Goal: Task Accomplishment & Management: Manage account settings

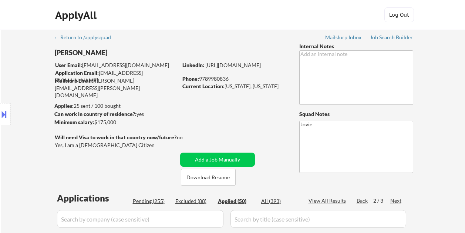
select select ""pending""
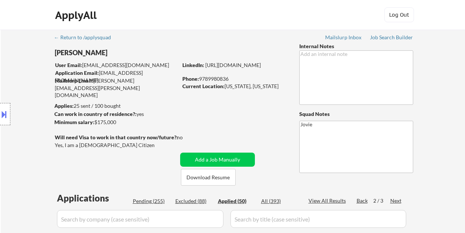
select select ""pending""
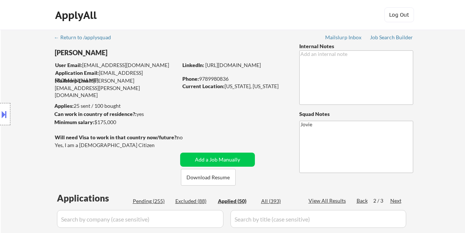
select select ""pending""
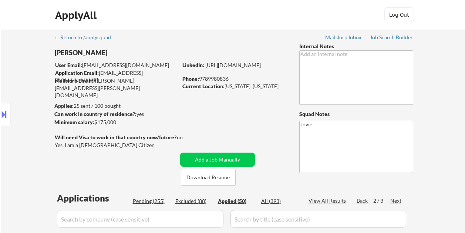
select select ""pending""
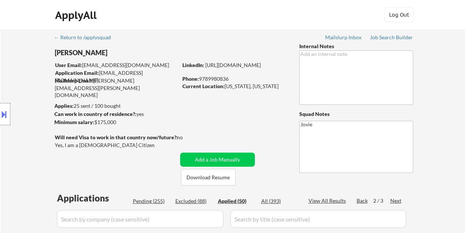
select select ""pending""
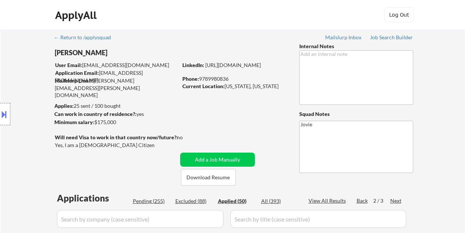
select select ""pending""
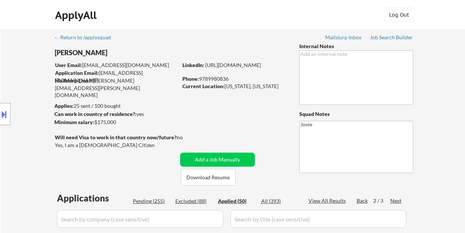
select select ""pending""
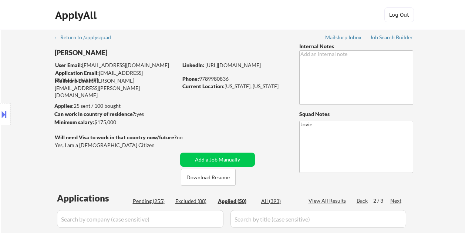
select select ""pending""
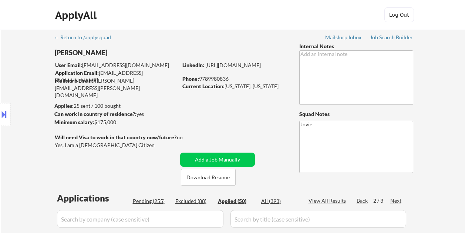
select select ""pending""
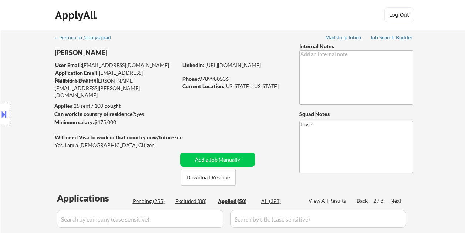
select select ""pending""
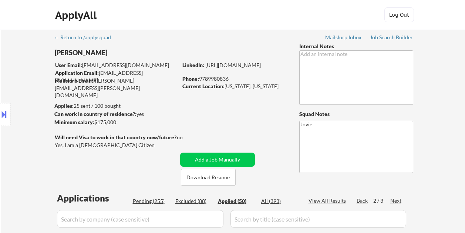
select select ""pending""
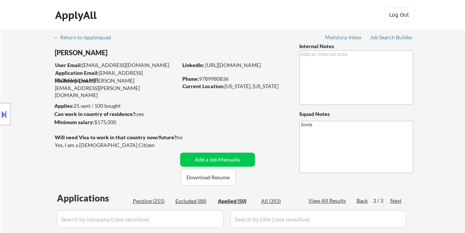
select select ""pending""
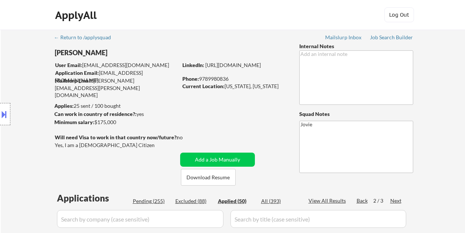
select select ""pending""
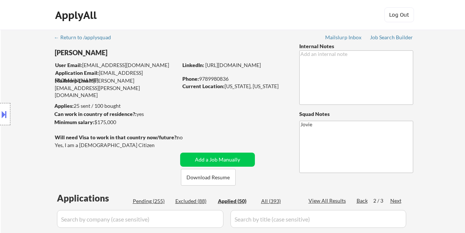
select select ""pending""
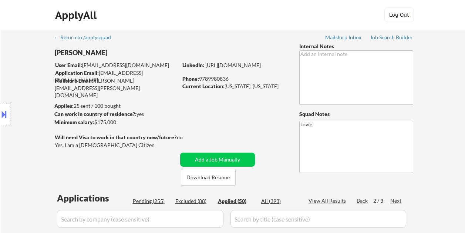
select select ""pending""
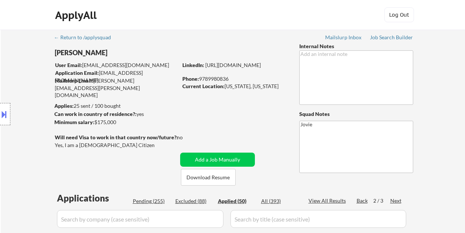
select select ""pending""
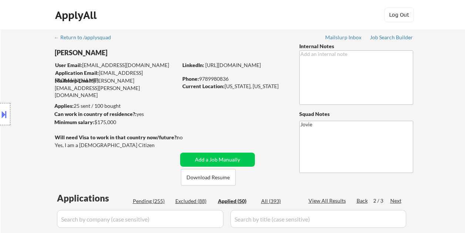
select select ""pending""
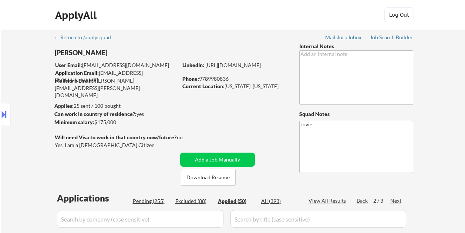
select select ""pending""
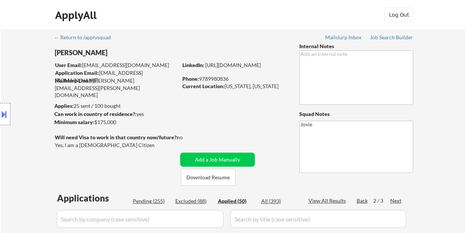
select select ""pending""
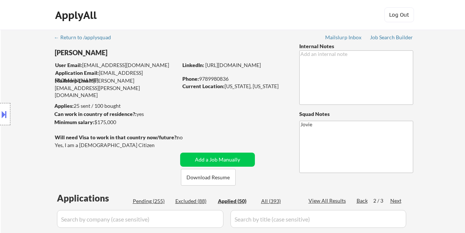
select select ""pending""
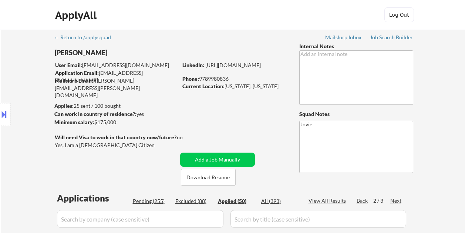
click at [232, 197] on div "Applied (50)" at bounding box center [236, 200] width 37 height 7
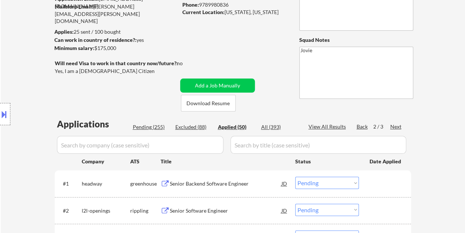
select select ""applied""
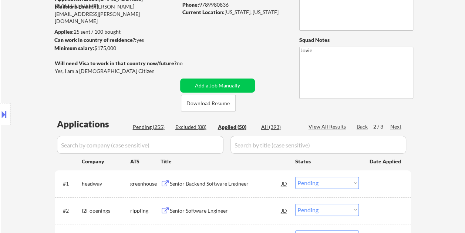
select select ""applied""
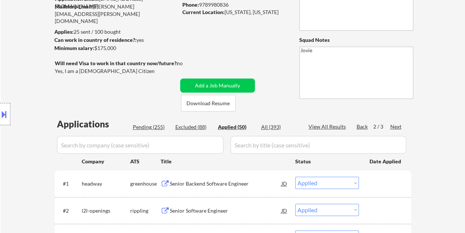
select select ""applied""
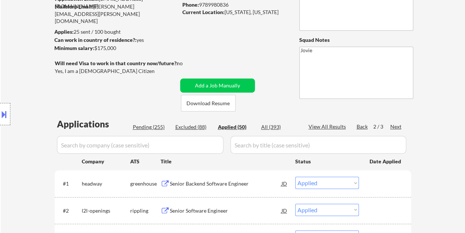
select select ""applied""
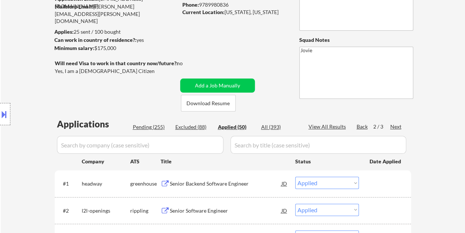
select select ""applied""
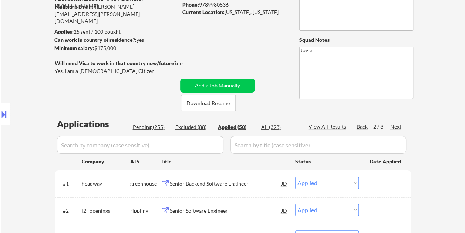
select select ""applied""
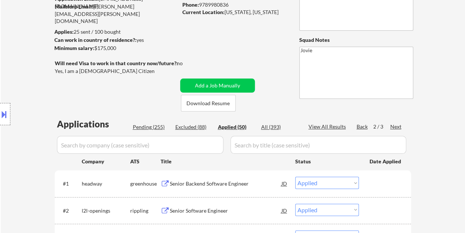
select select ""applied""
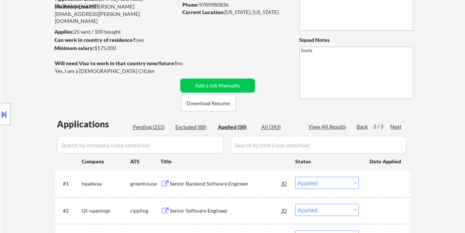
select select ""applied""
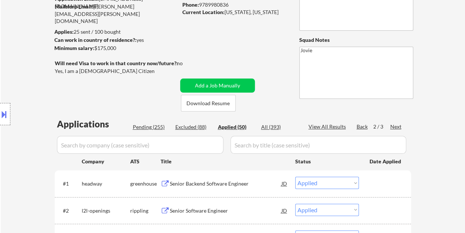
select select ""applied""
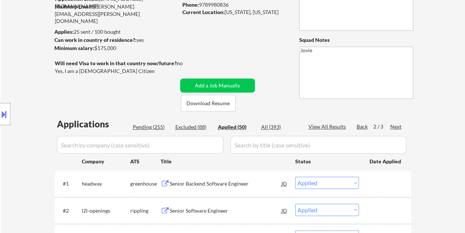
select select ""applied""
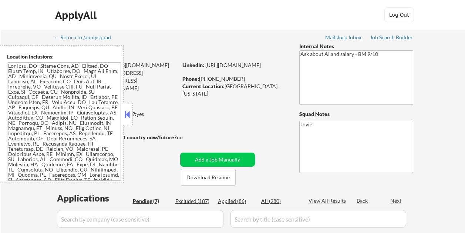
select select ""pending""
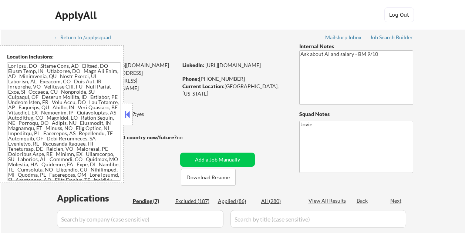
select select ""pending""
click at [128, 114] on button at bounding box center [127, 114] width 8 height 11
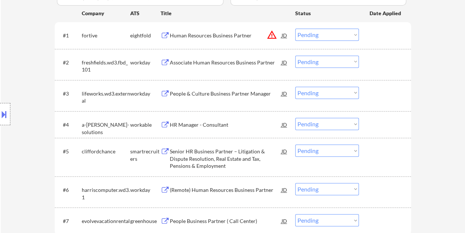
scroll to position [148, 0]
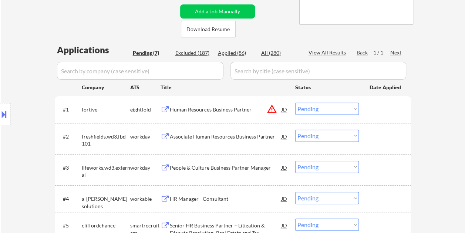
click at [379, 104] on div at bounding box center [385, 108] width 33 height 13
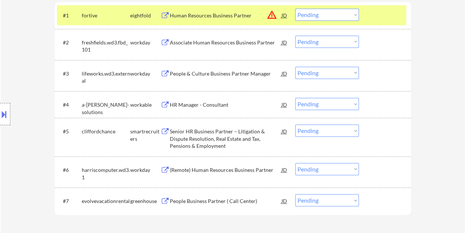
scroll to position [296, 0]
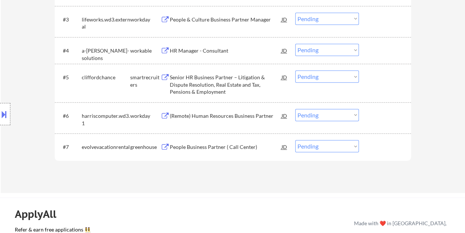
click at [388, 153] on div "#7 evolvevacationrental greenhouse People Business Partner ( Call Center) JD Ch…" at bounding box center [231, 146] width 349 height 20
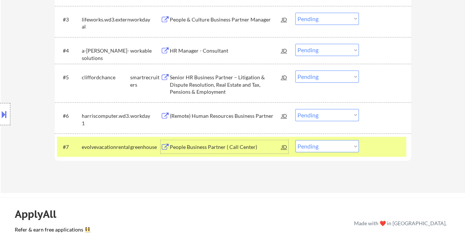
click at [258, 146] on div "People Business Partner ( Call Center)" at bounding box center [226, 146] width 112 height 7
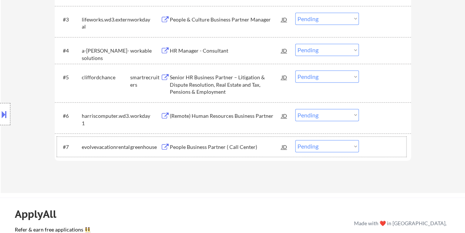
drag, startPoint x: 369, startPoint y: 144, endPoint x: 352, endPoint y: 150, distance: 18.1
click at [368, 144] on div "#7 evolvevacationrental greenhouse People Business Partner ( Call Center) JD Ch…" at bounding box center [231, 146] width 349 height 20
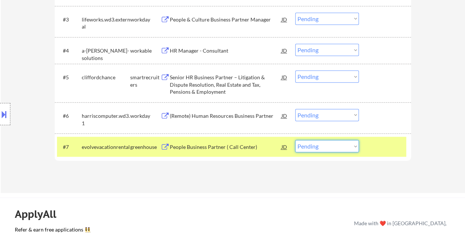
click at [352, 150] on select "Choose an option... Pending Applied Excluded (Questions) Excluded (Expired) Exc…" at bounding box center [327, 146] width 64 height 12
select select ""excluded__bad_match_""
click at [295, 140] on select "Choose an option... Pending Applied Excluded (Questions) Excluded (Expired) Exc…" at bounding box center [327, 146] width 64 height 12
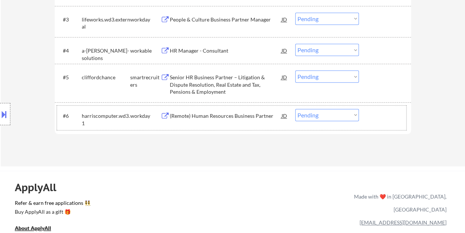
click at [376, 114] on div at bounding box center [385, 115] width 33 height 13
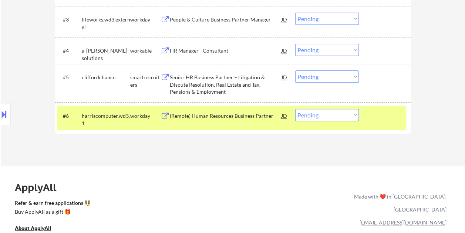
click at [376, 113] on div at bounding box center [385, 115] width 33 height 13
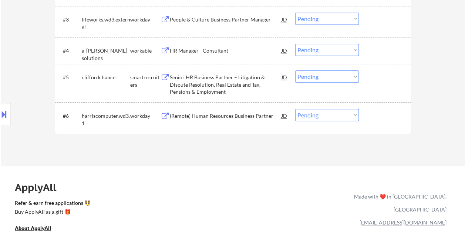
drag, startPoint x: 385, startPoint y: 83, endPoint x: 366, endPoint y: 82, distance: 18.9
click at [385, 82] on div at bounding box center [385, 76] width 33 height 13
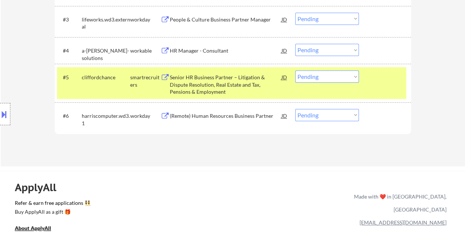
click at [255, 83] on div "Senior HR Business Partner – Litigation & Dispute Resolution, Real Estate and T…" at bounding box center [226, 85] width 112 height 22
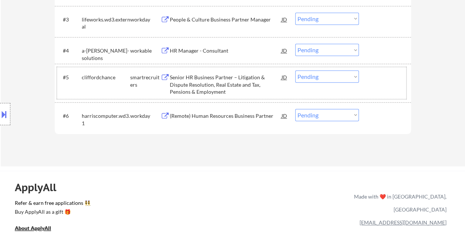
click at [379, 87] on div "#5 cliffordchance smartrecruiters Senior HR Business Partner – Litigation & Dis…" at bounding box center [231, 83] width 349 height 32
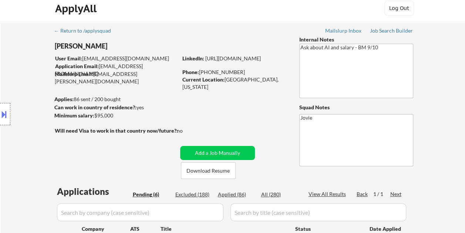
scroll to position [0, 0]
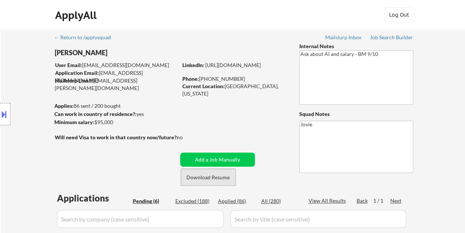
click at [227, 178] on button "Download Resume" at bounding box center [208, 177] width 55 height 17
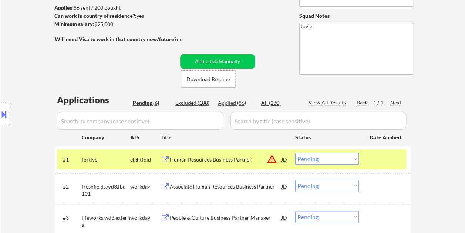
scroll to position [222, 0]
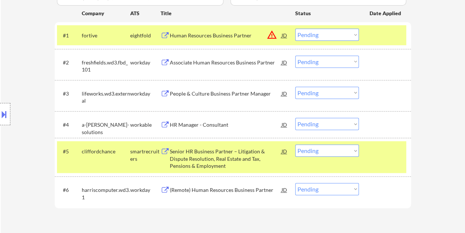
click at [354, 152] on select "Choose an option... Pending Applied Excluded (Questions) Excluded (Expired) Exc…" at bounding box center [327, 150] width 64 height 12
click at [295, 144] on select "Choose an option... Pending Applied Excluded (Questions) Excluded (Expired) Exc…" at bounding box center [327, 150] width 64 height 12
click at [382, 38] on div at bounding box center [385, 34] width 33 height 13
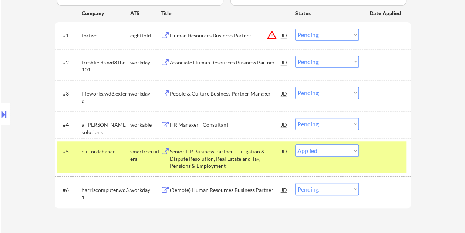
click at [375, 161] on div "#5 cliffordchance smartrecruiters Senior HR Business Partner – Litigation & Dis…" at bounding box center [231, 157] width 349 height 32
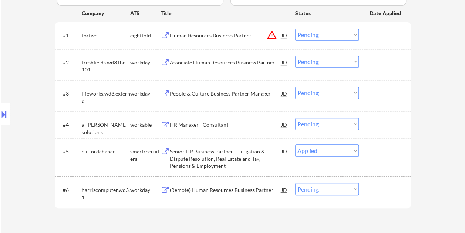
click at [373, 151] on div at bounding box center [385, 150] width 33 height 13
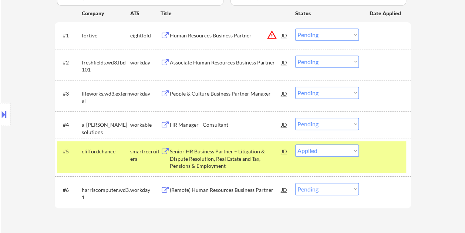
select select ""pending""
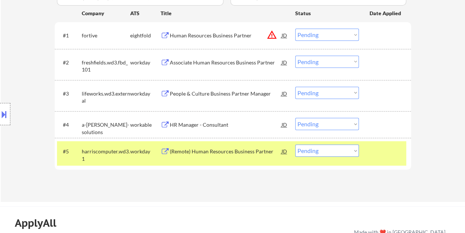
click at [383, 157] on div at bounding box center [385, 150] width 33 height 13
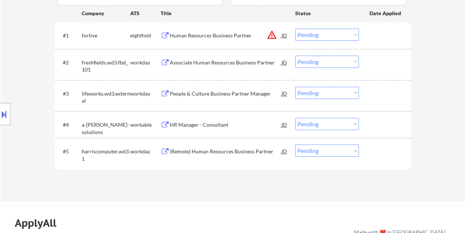
click at [368, 121] on div "#4 a-la-carte-solutions workable HR Manager - Consultant JD Choose an option...…" at bounding box center [231, 124] width 349 height 20
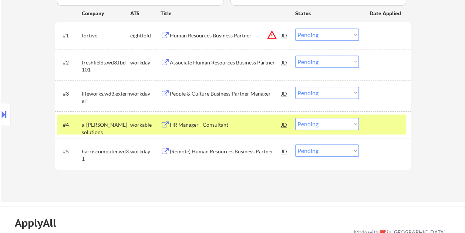
click at [233, 118] on div "HR Manager - Consultant" at bounding box center [226, 124] width 112 height 13
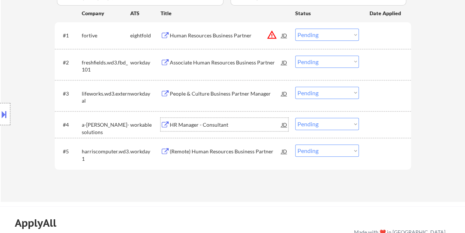
click at [369, 132] on div "#4 a-la-carte-solutions workable HR Manager - Consultant JD Choose an option...…" at bounding box center [231, 124] width 349 height 20
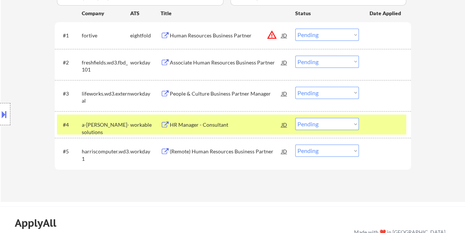
click at [351, 121] on select "Choose an option... Pending Applied Excluded (Questions) Excluded (Expired) Exc…" at bounding box center [327, 124] width 64 height 12
click at [295, 118] on select "Choose an option... Pending Applied Excluded (Questions) Excluded (Expired) Exc…" at bounding box center [327, 124] width 64 height 12
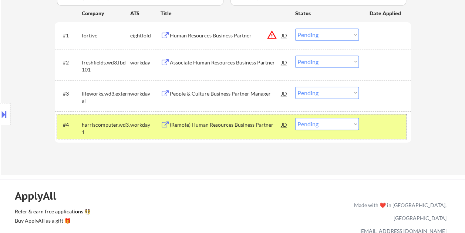
click at [371, 124] on div at bounding box center [385, 124] width 33 height 13
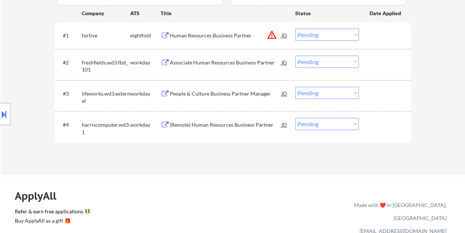
click at [371, 124] on div at bounding box center [385, 124] width 33 height 13
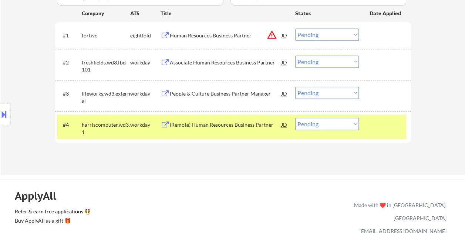
click at [258, 129] on div "(Remote) Human Resources Business Partner" at bounding box center [226, 124] width 112 height 13
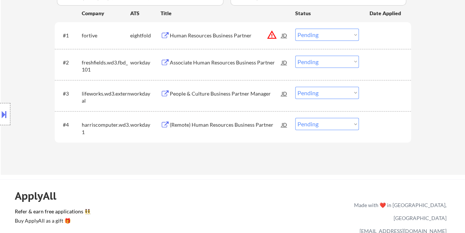
click at [8, 113] on button at bounding box center [4, 114] width 8 height 12
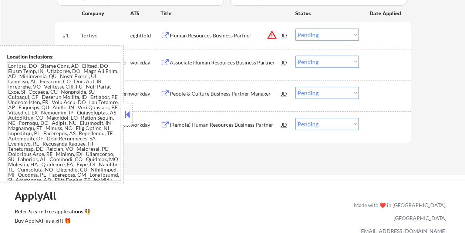
click at [127, 114] on button at bounding box center [127, 114] width 8 height 11
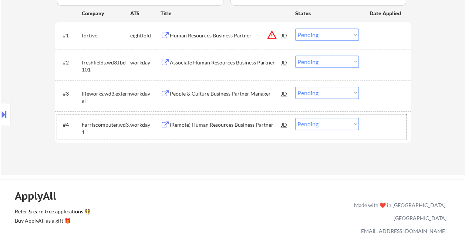
click at [366, 117] on div "#4 harriscomputer.wd3.1 workday (Remote) Human Resources Business Partner JD Ch…" at bounding box center [231, 126] width 349 height 24
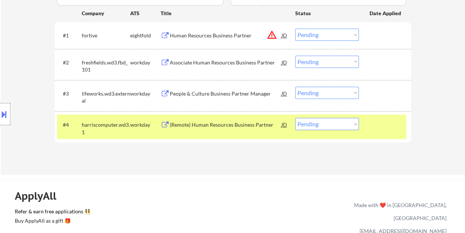
click at [356, 124] on select "Choose an option... Pending Applied Excluded (Questions) Excluded (Expired) Exc…" at bounding box center [327, 124] width 64 height 12
select select ""applied""
click at [295, 118] on select "Choose an option... Pending Applied Excluded (Questions) Excluded (Expired) Exc…" at bounding box center [327, 124] width 64 height 12
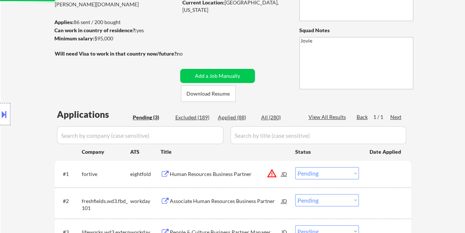
scroll to position [37, 0]
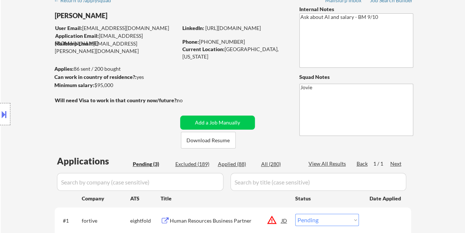
click at [275, 10] on div "← Return to /applysquad Mailslurp Inbox Job Search Builder Victoria Harmer User…" at bounding box center [232, 158] width 369 height 330
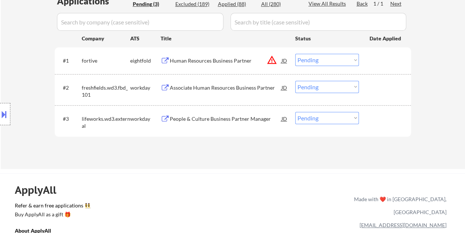
scroll to position [222, 0]
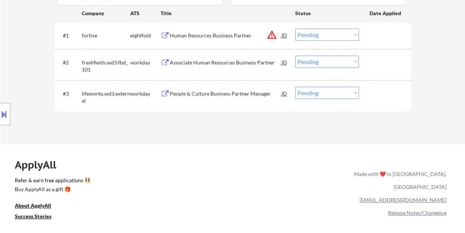
click at [379, 92] on div at bounding box center [385, 93] width 33 height 13
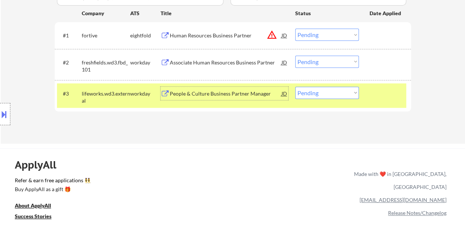
click at [237, 90] on div "People & Culture Business Partner Manager" at bounding box center [226, 93] width 112 height 7
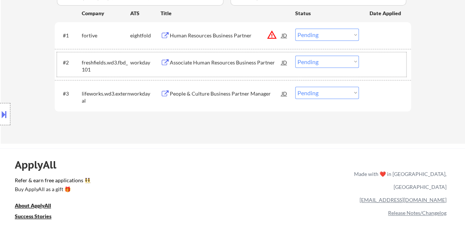
click at [378, 61] on div at bounding box center [385, 61] width 33 height 13
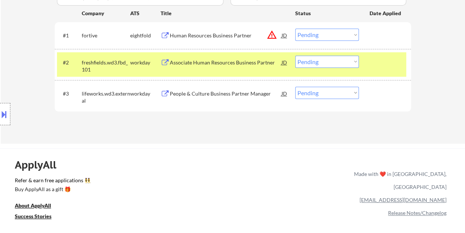
click at [238, 66] on div "Associate Human Resources Business Partner" at bounding box center [226, 61] width 112 height 13
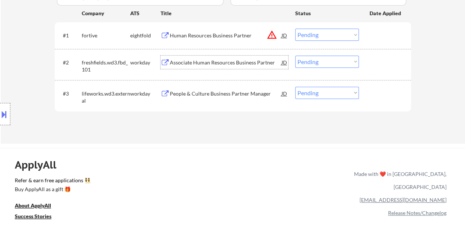
click at [388, 33] on div at bounding box center [385, 34] width 33 height 13
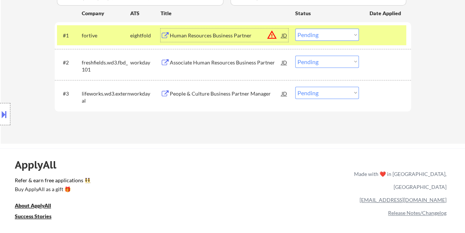
click at [222, 33] on div "Human Resources Business Partner" at bounding box center [226, 35] width 112 height 7
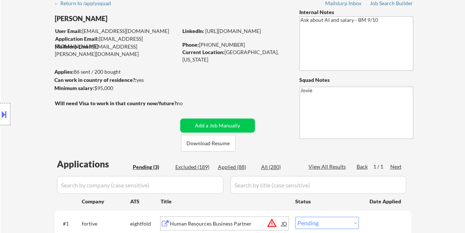
scroll to position [37, 0]
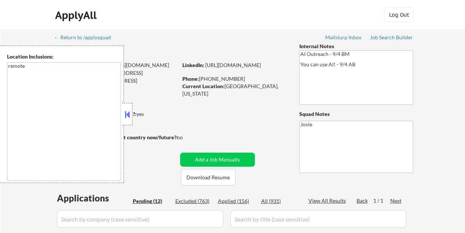
select select ""pending""
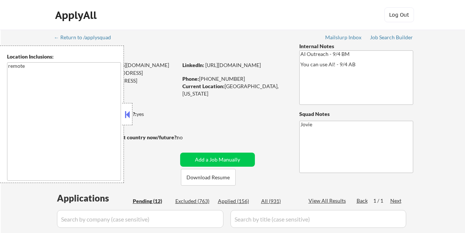
select select ""pending""
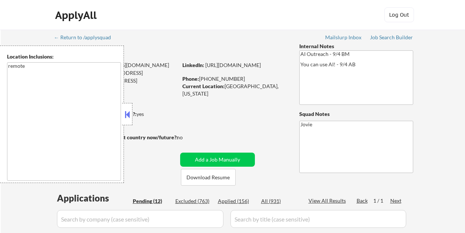
select select ""pending""
click at [126, 109] on button at bounding box center [127, 114] width 8 height 11
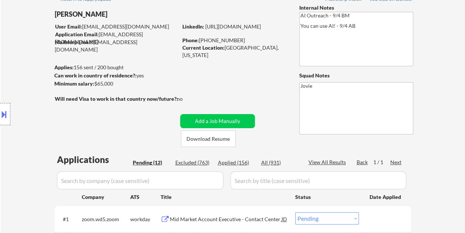
scroll to position [37, 0]
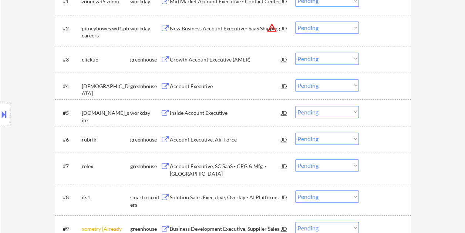
scroll to position [259, 0]
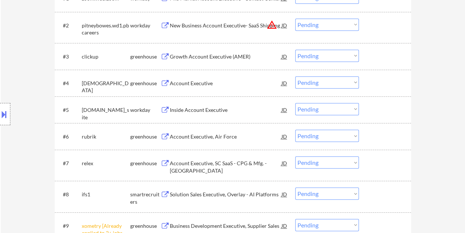
drag, startPoint x: 392, startPoint y: 53, endPoint x: 359, endPoint y: 66, distance: 35.5
click at [391, 54] on div at bounding box center [385, 56] width 33 height 13
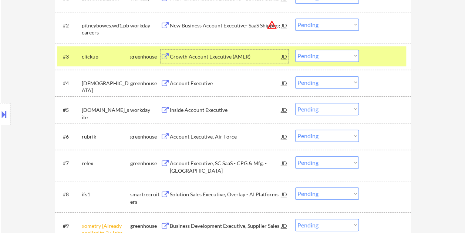
click at [259, 55] on div "Growth Account Executive (AMER)" at bounding box center [226, 56] width 112 height 7
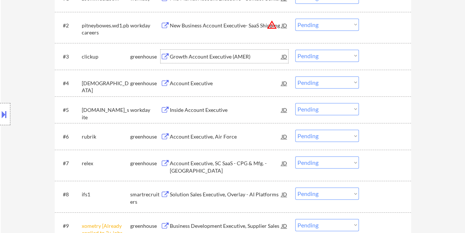
click at [283, 57] on div "JD" at bounding box center [284, 56] width 7 height 13
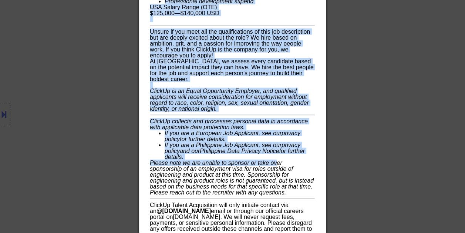
scroll to position [888, 0]
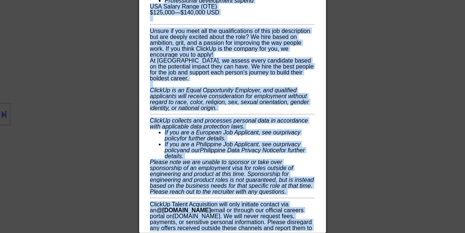
drag, startPoint x: 151, startPoint y: 30, endPoint x: 309, endPoint y: 229, distance: 254.5
copy div "Growth Account Executive (AMER) clickup United States AI Location Check ✅: Clie…"
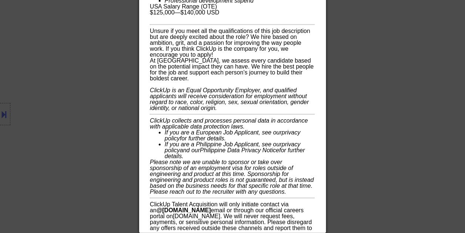
click at [408, 74] on div at bounding box center [232, 116] width 465 height 233
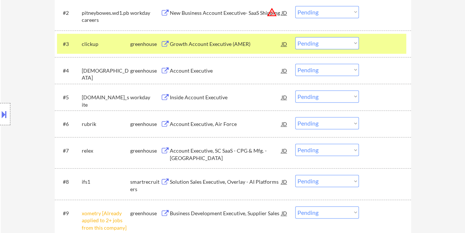
scroll to position [157, 0]
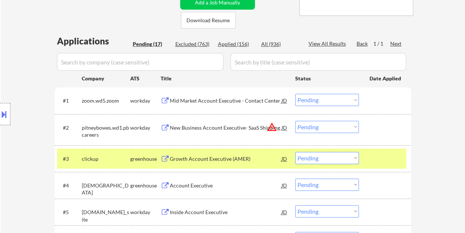
select select ""pending""
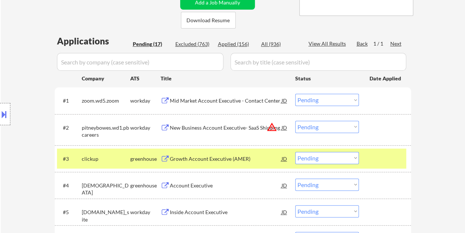
select select ""pending""
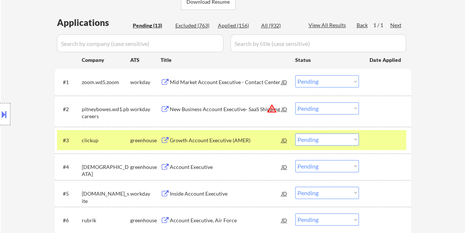
scroll to position [222, 0]
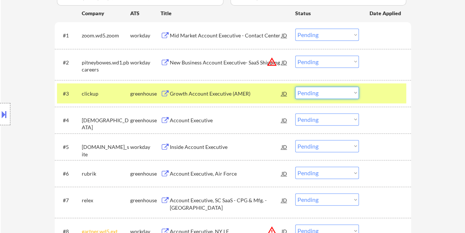
click at [349, 90] on select "Choose an option... Pending Applied Excluded (Questions) Excluded (Expired) Exc…" at bounding box center [327, 93] width 64 height 12
click at [295, 87] on select "Choose an option... Pending Applied Excluded (Questions) Excluded (Expired) Exc…" at bounding box center [327, 93] width 64 height 12
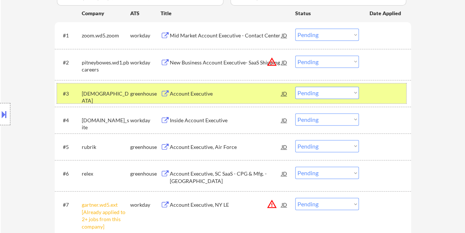
click at [390, 98] on div at bounding box center [385, 93] width 33 height 13
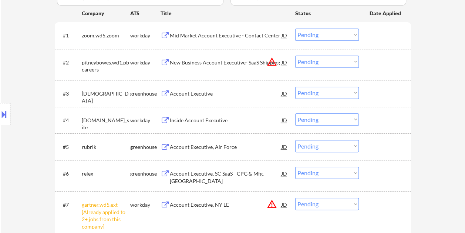
click at [396, 94] on div at bounding box center [385, 93] width 33 height 13
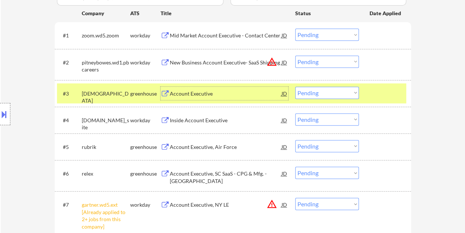
click at [243, 91] on div "Account Executive" at bounding box center [226, 93] width 112 height 7
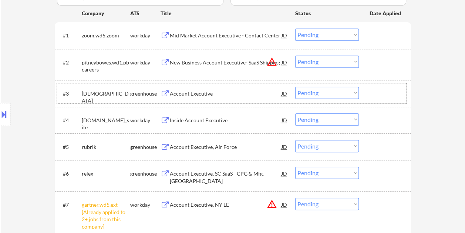
click at [366, 90] on div "#3 abodo greenhouse Account Executive JD Choose an option... Pending Applied Ex…" at bounding box center [231, 93] width 349 height 20
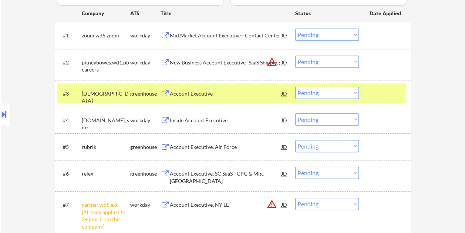
click at [356, 91] on select "Choose an option... Pending Applied Excluded (Questions) Excluded (Expired) Exc…" at bounding box center [327, 93] width 64 height 12
click at [295, 87] on select "Choose an option... Pending Applied Excluded (Questions) Excluded (Expired) Exc…" at bounding box center [327, 93] width 64 height 12
select select ""pending""
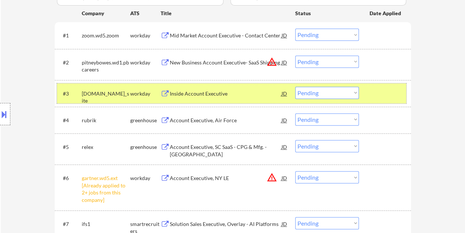
click at [379, 93] on div at bounding box center [385, 93] width 33 height 13
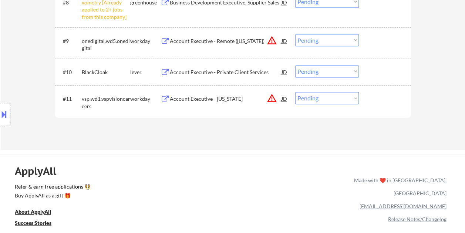
scroll to position [481, 0]
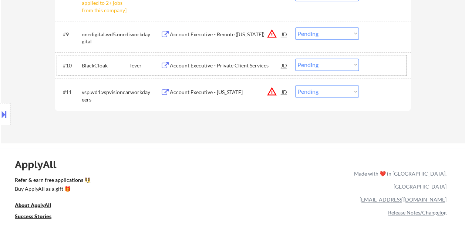
click at [371, 65] on div at bounding box center [385, 64] width 33 height 13
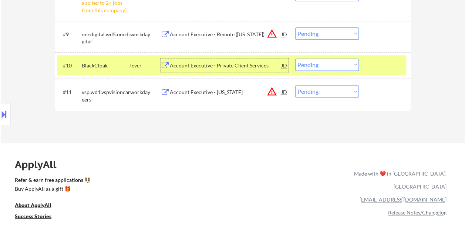
click at [266, 64] on div "Account Executive - Private Client Services" at bounding box center [226, 65] width 112 height 7
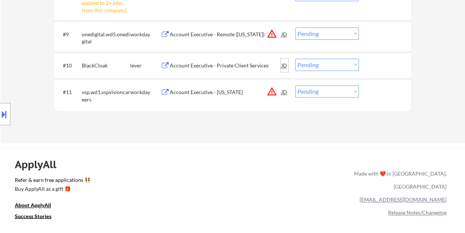
click at [286, 66] on div "JD" at bounding box center [284, 64] width 7 height 13
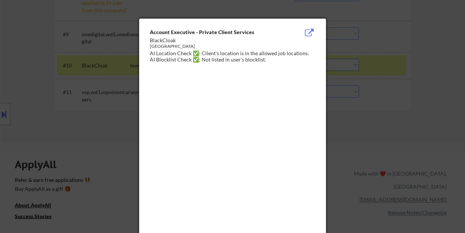
click at [433, 41] on div at bounding box center [232, 116] width 465 height 233
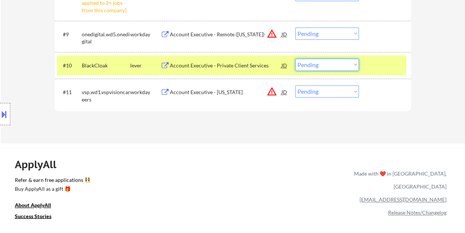
click at [338, 63] on select "Choose an option... Pending Applied Excluded (Questions) Excluded (Expired) Exc…" at bounding box center [327, 64] width 64 height 12
click at [295, 58] on select "Choose an option... Pending Applied Excluded (Questions) Excluded (Expired) Exc…" at bounding box center [327, 64] width 64 height 12
select select ""pending""
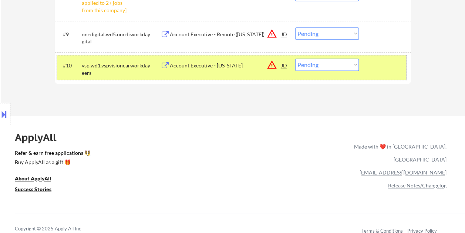
click at [369, 70] on div at bounding box center [385, 64] width 33 height 13
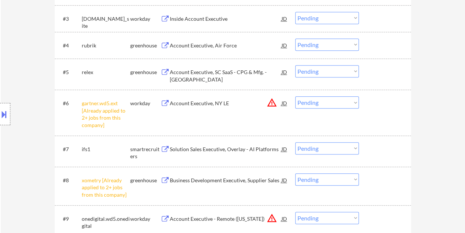
scroll to position [296, 0]
click at [374, 148] on div at bounding box center [385, 149] width 33 height 13
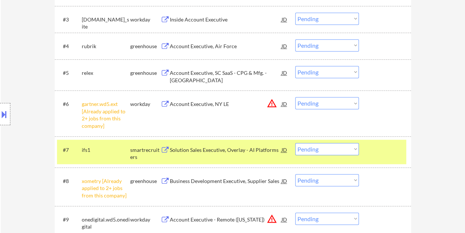
click at [255, 148] on div "Solution Sales Executive, Overlay - AI Platforms" at bounding box center [226, 149] width 112 height 7
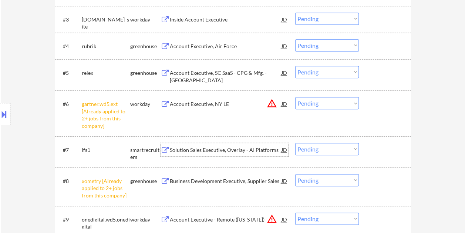
drag, startPoint x: 374, startPoint y: 155, endPoint x: 354, endPoint y: 148, distance: 20.5
click at [373, 156] on div "#7 ifs1 smartrecruiters Solution Sales Executive, Overlay - AI Platforms JD war…" at bounding box center [231, 151] width 349 height 24
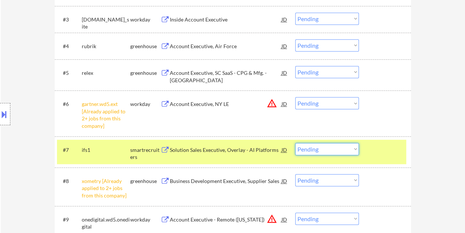
click at [354, 148] on select "Choose an option... Pending Applied Excluded (Questions) Excluded (Expired) Exc…" at bounding box center [327, 149] width 64 height 12
click at [295, 143] on select "Choose an option... Pending Applied Excluded (Questions) Excluded (Expired) Exc…" at bounding box center [327, 149] width 64 height 12
select select ""pending""
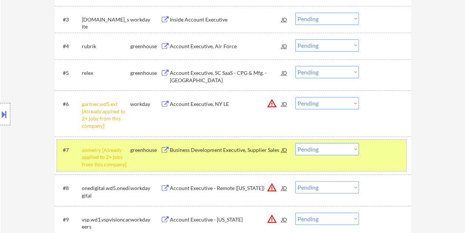
click at [369, 149] on div at bounding box center [385, 149] width 33 height 13
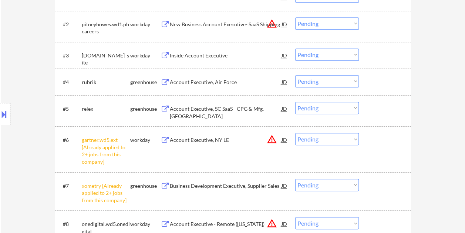
scroll to position [259, 0]
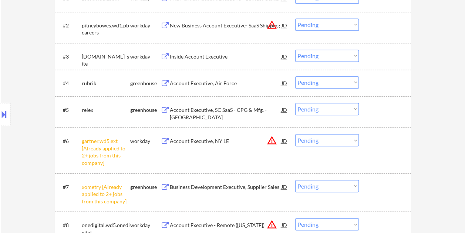
click at [378, 111] on div at bounding box center [385, 109] width 33 height 13
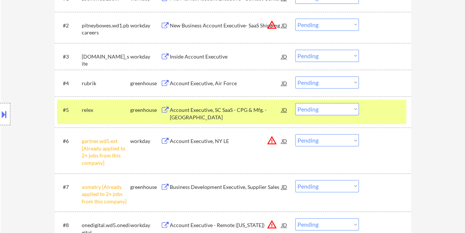
click at [254, 113] on div "Account Executive, SC SaaS - CPG & Mfg. - North America" at bounding box center [226, 113] width 112 height 14
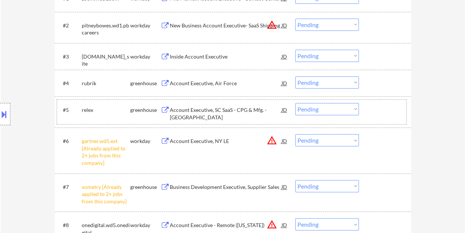
drag, startPoint x: 371, startPoint y: 109, endPoint x: 358, endPoint y: 111, distance: 12.8
click at [371, 109] on div at bounding box center [385, 109] width 33 height 13
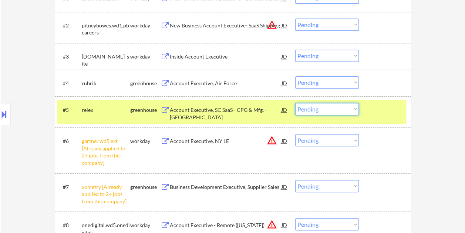
click at [355, 111] on select "Choose an option... Pending Applied Excluded (Questions) Excluded (Expired) Exc…" at bounding box center [327, 109] width 64 height 12
click at [295, 103] on select "Choose an option... Pending Applied Excluded (Questions) Excluded (Expired) Exc…" at bounding box center [327, 109] width 64 height 12
select select ""pending""
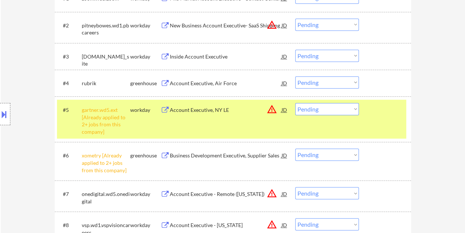
click at [376, 118] on div "#5 gartner.wd5.ext [Already applied to 2+ jobs from this company] workday Accou…" at bounding box center [231, 118] width 349 height 39
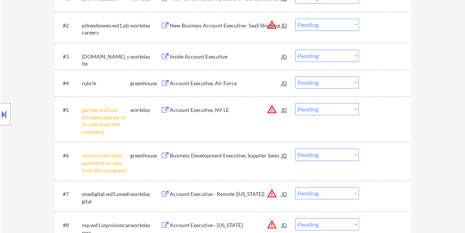
click at [376, 77] on div at bounding box center [385, 82] width 33 height 13
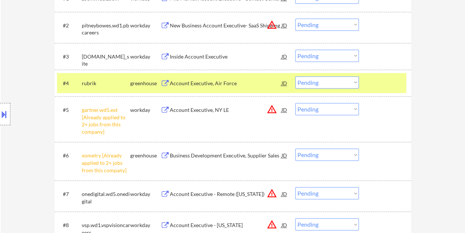
click at [244, 86] on div "Account Executive, Air Force" at bounding box center [226, 83] width 112 height 7
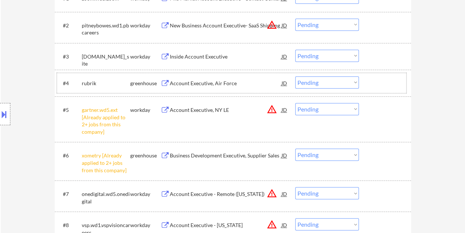
click at [379, 88] on div at bounding box center [385, 82] width 33 height 13
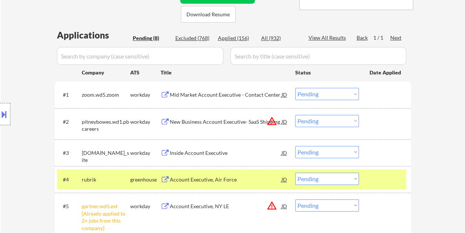
scroll to position [172, 0]
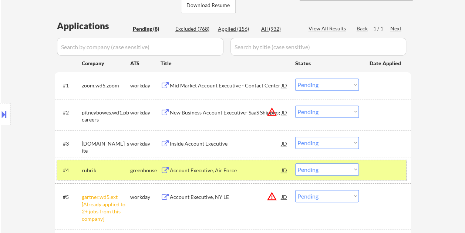
drag, startPoint x: 355, startPoint y: 169, endPoint x: 354, endPoint y: 166, distance: 3.8
click at [355, 169] on select "Choose an option... Pending Applied Excluded (Questions) Excluded (Expired) Exc…" at bounding box center [327, 169] width 64 height 12
click at [295, 163] on select "Choose an option... Pending Applied Excluded (Questions) Excluded (Expired) Exc…" at bounding box center [327, 169] width 64 height 12
select select ""pending""
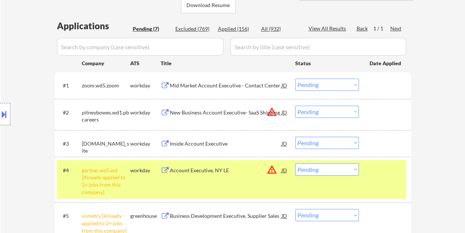
click at [381, 178] on div "#4 gartner.wd5.ext [Already applied to 2+ jobs from this company] workday Accou…" at bounding box center [231, 179] width 349 height 39
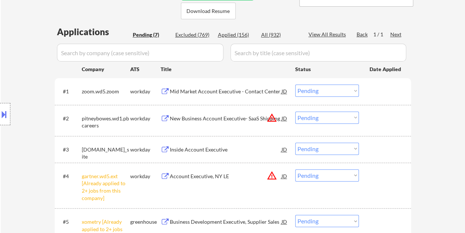
scroll to position [135, 0]
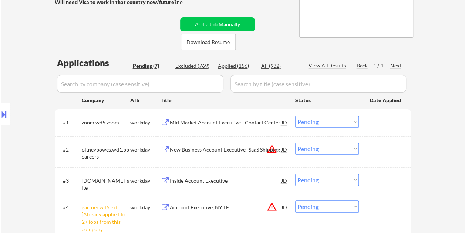
click at [393, 121] on div at bounding box center [385, 121] width 33 height 13
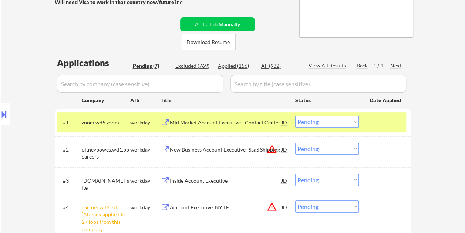
click at [241, 122] on div "Mid Market Account Executive - Contact Center" at bounding box center [226, 122] width 112 height 7
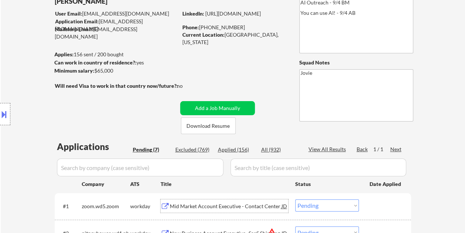
scroll to position [24, 0]
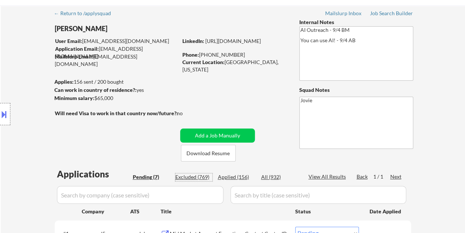
click at [191, 173] on div "Excluded (769)" at bounding box center [193, 176] width 37 height 7
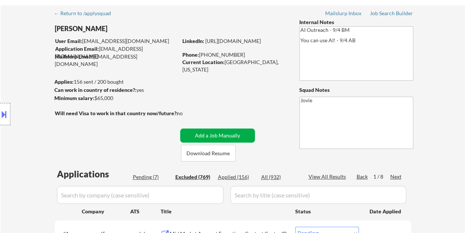
select select ""excluded__expired_""
select select ""excluded__bad_match_""
select select ""excluded""
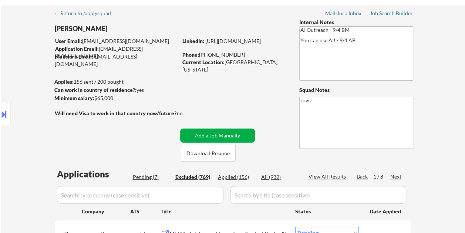
select select ""excluded__other_""
select select ""excluded__expired_""
select select ""excluded__bad_match_""
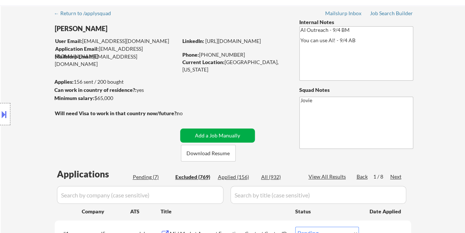
select select ""excluded__expired_""
select select ""excluded__bad_match_""
select select ""excluded__other_""
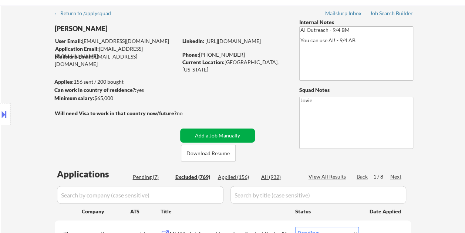
select select ""excluded__bad_match_""
select select ""excluded__expired_""
select select ""excluded__bad_match_""
select select ""excluded""
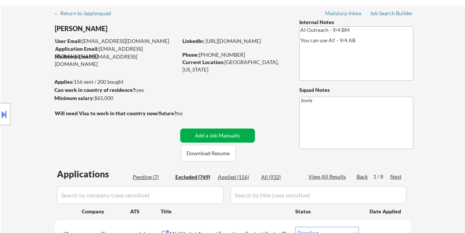
select select ""excluded__bad_match_""
select select ""excluded__expired_""
select select ""excluded__bad_match_""
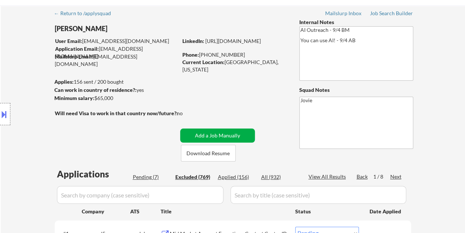
select select ""excluded__salary_""
select select ""excluded__bad_match_""
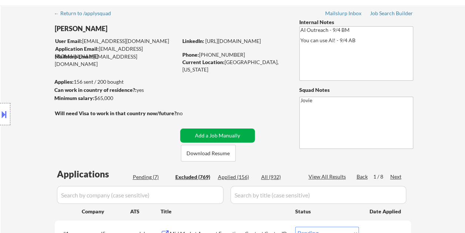
select select ""excluded__expired_""
select select ""excluded__bad_match_""
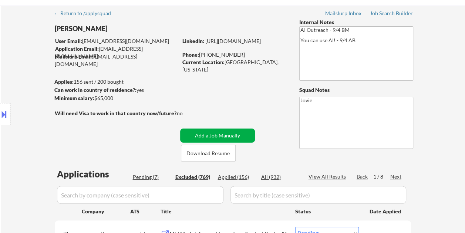
select select ""excluded__expired_""
select select ""excluded__bad_match_""
select select ""excluded__expired_""
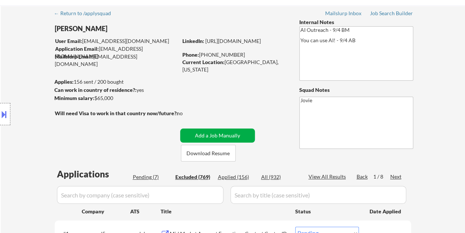
select select ""excluded""
select select ""excluded__expired_""
select select ""excluded""
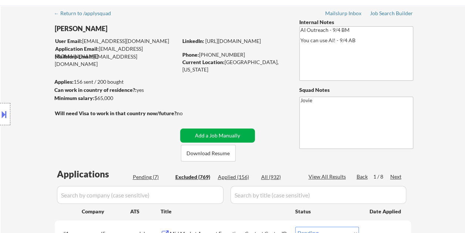
select select ""excluded__expired_""
select select ""excluded__bad_match_""
select select ""excluded__expired_""
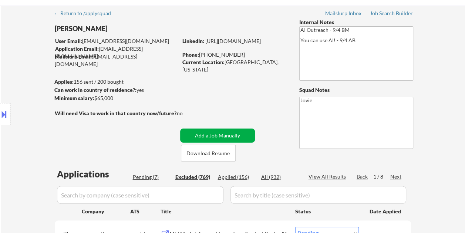
select select ""excluded""
select select ""excluded__bad_match_""
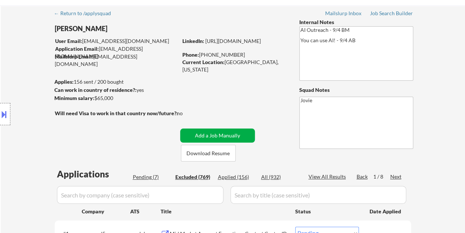
select select ""excluded__bad_match_""
select select ""excluded__salary_""
select select ""excluded__bad_match_""
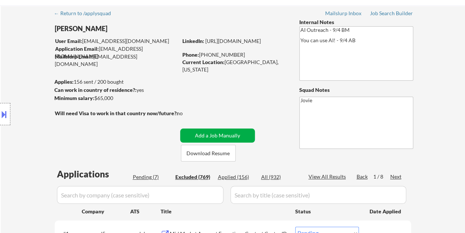
select select ""excluded__bad_match_""
select select ""excluded__expired_""
select select ""excluded__salary_""
select select ""excluded__bad_match_""
select select ""excluded__expired_""
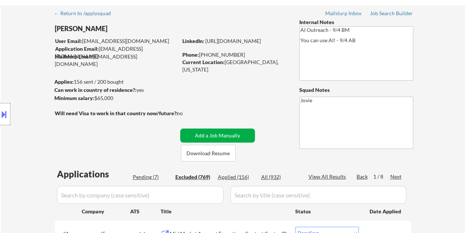
select select ""excluded__bad_match_""
select select ""excluded""
select select ""excluded__bad_match_""
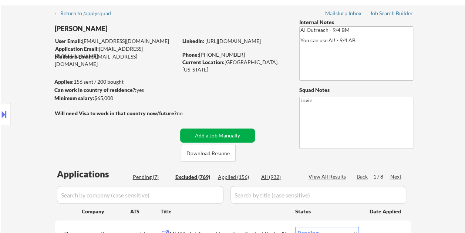
select select ""excluded__bad_match_""
select select ""excluded__other_""
select select ""excluded__expired_""
select select ""excluded""
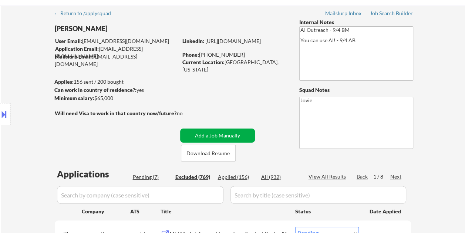
select select ""excluded""
select select ""excluded__bad_match_""
select select ""excluded__expired_""
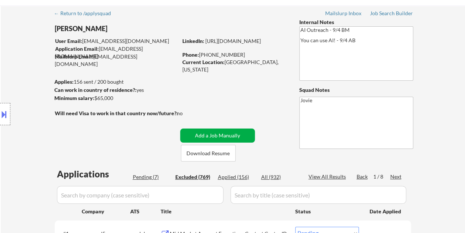
select select ""excluded__bad_match_""
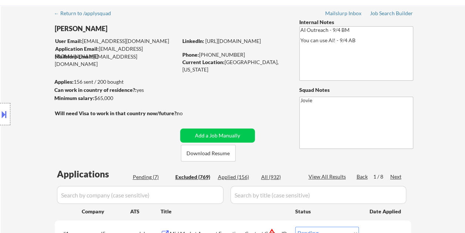
select select ""excluded__bad_match_""
select select ""excluded__expired_""
select select ""excluded""
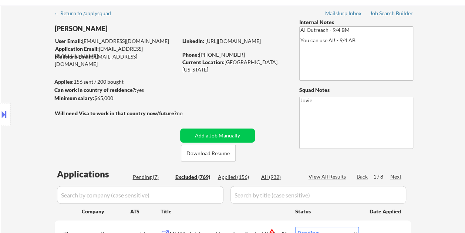
select select ""excluded__expired_""
select select ""excluded__bad_match_""
select select ""excluded__expired_""
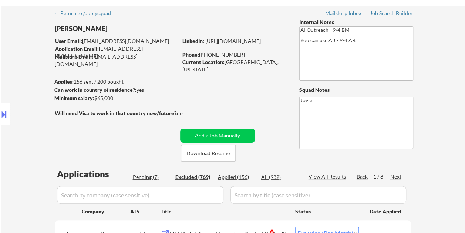
select select ""excluded__bad_match_""
select select ""excluded__expired_""
select select ""excluded__bad_match_""
select select ""excluded""
select select ""excluded__bad_match_""
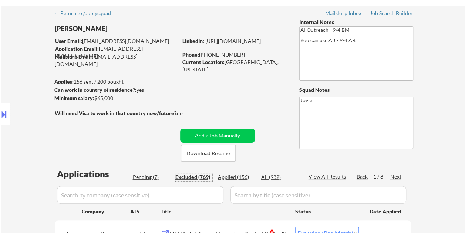
scroll to position [0, 0]
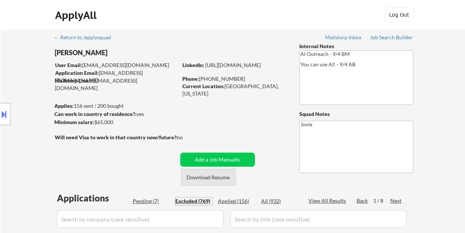
click at [206, 175] on button "Download Resume" at bounding box center [208, 177] width 55 height 17
click at [7, 110] on button at bounding box center [4, 114] width 8 height 12
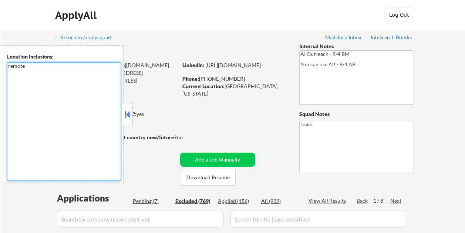
drag, startPoint x: 7, startPoint y: 66, endPoint x: 28, endPoint y: 67, distance: 20.7
click at [28, 67] on textarea "remote" at bounding box center [64, 121] width 114 height 118
click at [130, 113] on button at bounding box center [127, 114] width 8 height 11
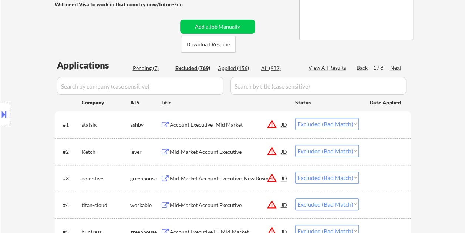
scroll to position [148, 0]
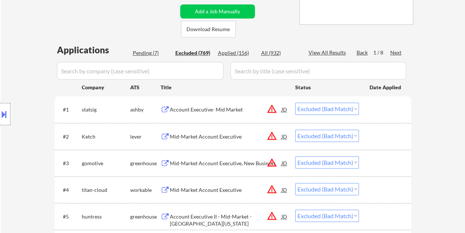
click at [231, 105] on div "Account Executive- Mid Market" at bounding box center [226, 108] width 112 height 13
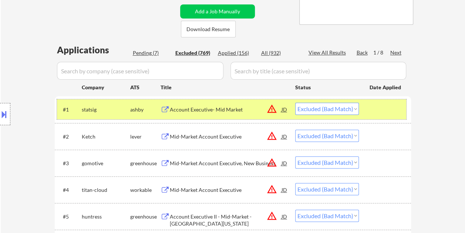
click at [388, 109] on div at bounding box center [385, 108] width 33 height 13
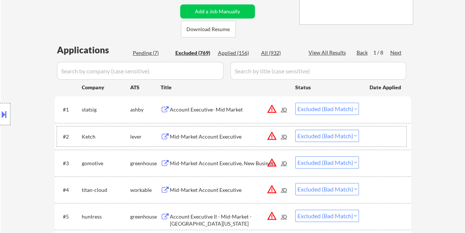
click at [381, 134] on div at bounding box center [385, 135] width 33 height 13
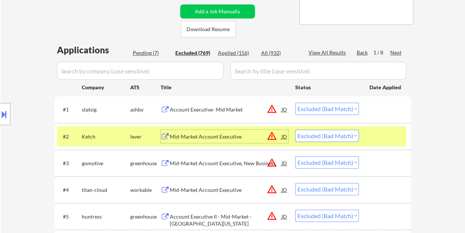
click at [219, 135] on div "Mid-Market Account Executive" at bounding box center [226, 136] width 112 height 7
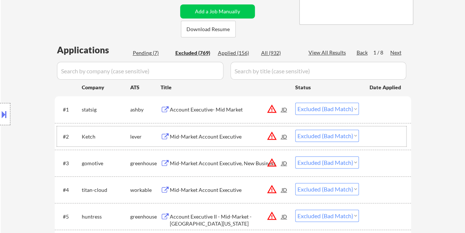
click at [381, 134] on div at bounding box center [385, 135] width 33 height 13
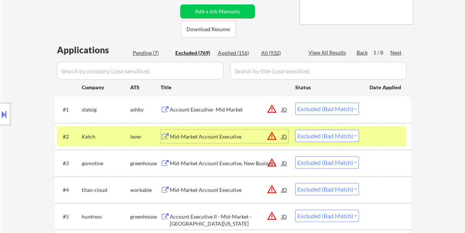
click at [228, 132] on div "Mid-Market Account Executive" at bounding box center [226, 135] width 112 height 13
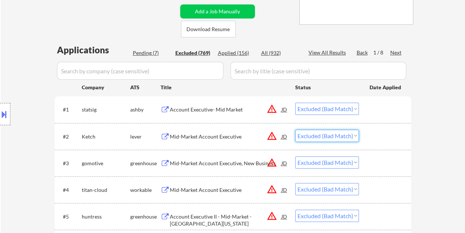
click at [354, 135] on select "Choose an option... Pending Applied Excluded (Questions) Excluded (Expired) Exc…" at bounding box center [327, 135] width 64 height 12
click at [295, 129] on select "Choose an option... Pending Applied Excluded (Questions) Excluded (Expired) Exc…" at bounding box center [327, 135] width 64 height 12
select select ""excluded__bad_match_""
select select ""excluded__expired_""
select select ""excluded""
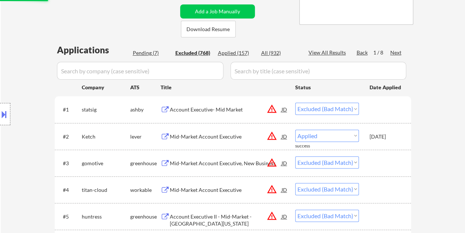
select select ""excluded__expired_""
select select ""excluded__bad_match_""
select select ""excluded__expired_""
select select ""excluded__bad_match_""
select select ""excluded__expired_""
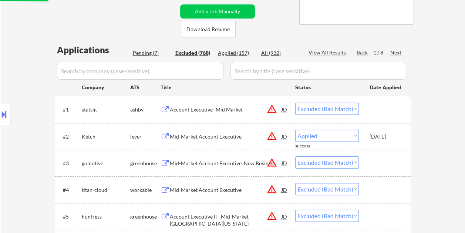
select select ""excluded__bad_match_""
select select ""excluded""
select select ""excluded__bad_match_""
select select ""excluded__expired_""
select select ""excluded__bad_match_""
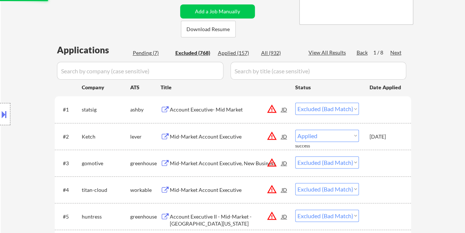
select select ""excluded""
select select ""excluded__other_""
select select ""excluded__expired_""
select select ""excluded__bad_match_""
select select ""excluded__expired_""
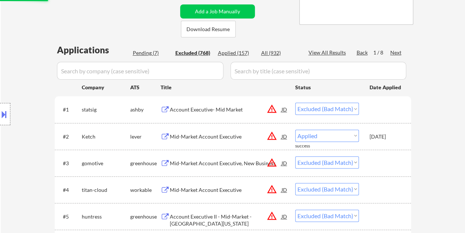
select select ""excluded__bad_match_""
select select ""excluded__other_""
select select ""excluded__bad_match_""
select select ""excluded__expired_""
select select ""excluded__bad_match_""
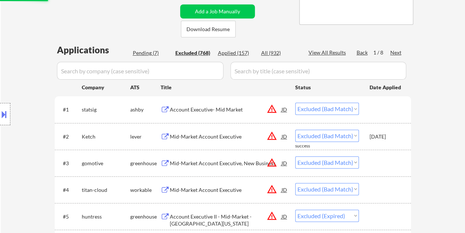
select select ""excluded""
select select ""excluded__bad_match_""
select select ""excluded__expired_""
select select ""excluded__bad_match_""
select select ""excluded__salary_""
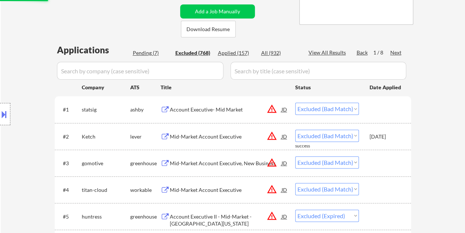
select select ""excluded__bad_match_""
select select ""excluded__expired_""
select select ""excluded__bad_match_""
select select ""excluded__expired_""
select select ""excluded__bad_match_""
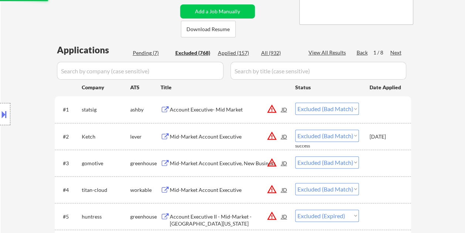
select select ""excluded__expired_""
select select ""excluded""
select select ""excluded__expired_""
select select ""excluded""
select select ""excluded__expired_""
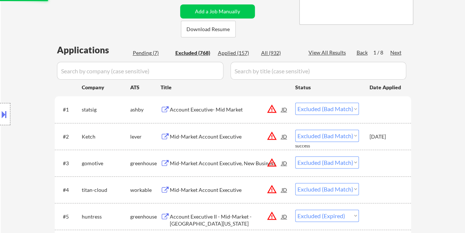
select select ""excluded__bad_match_""
select select ""excluded__expired_""
select select ""excluded""
select select ""excluded__bad_match_""
select select ""excluded__salary_""
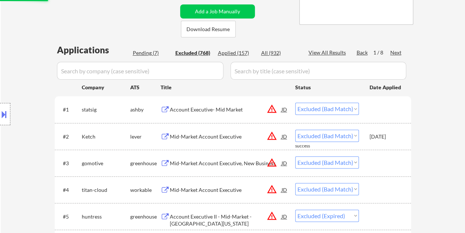
select select ""excluded__bad_match_""
select select ""excluded__expired_""
select select ""excluded__salary_""
select select ""excluded__bad_match_""
select select ""excluded__expired_""
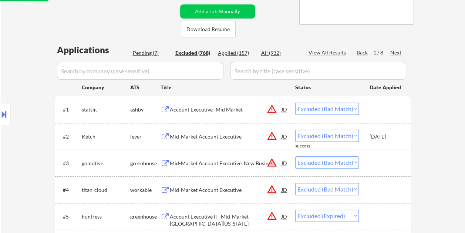
select select ""excluded__bad_match_""
select select ""excluded""
select select ""excluded__bad_match_""
select select ""excluded__other_""
select select ""excluded__expired_""
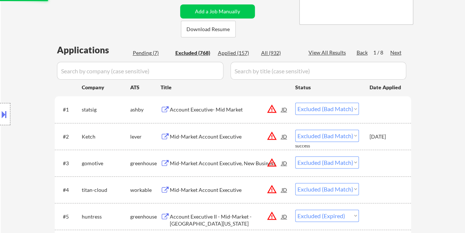
select select ""excluded""
select select ""excluded__bad_match_""
select select ""excluded__expired_""
select select ""excluded__bad_match_""
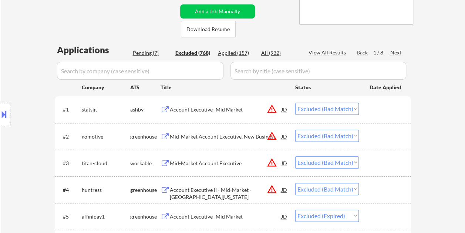
scroll to position [185, 0]
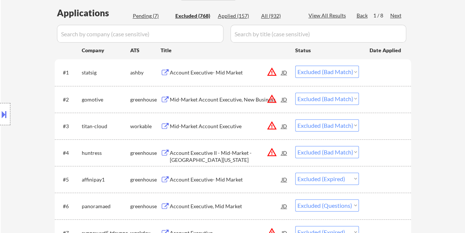
click at [382, 128] on div at bounding box center [385, 125] width 33 height 13
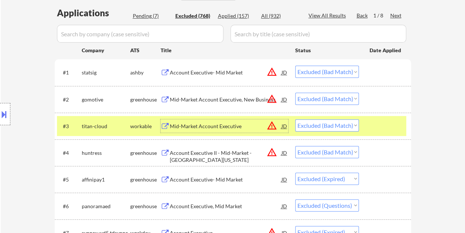
click at [211, 125] on div "Mid-Market Account Executive" at bounding box center [226, 125] width 112 height 7
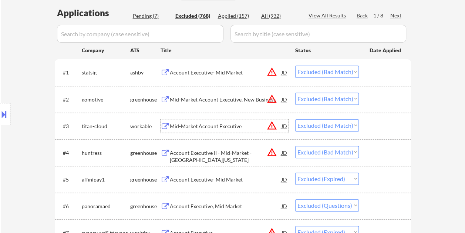
click at [342, 124] on select "Choose an option... Pending Applied Excluded (Questions) Excluded (Expired) Exc…" at bounding box center [327, 125] width 64 height 12
select select ""excluded__location_""
click at [295, 119] on select "Choose an option... Pending Applied Excluded (Questions) Excluded (Expired) Exc…" at bounding box center [327, 125] width 64 height 12
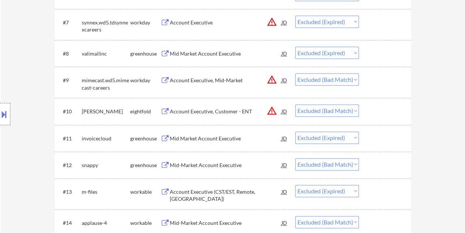
scroll to position [407, 0]
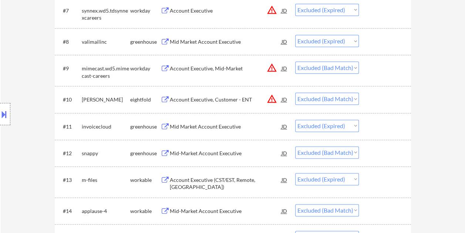
click at [374, 147] on div at bounding box center [385, 152] width 33 height 13
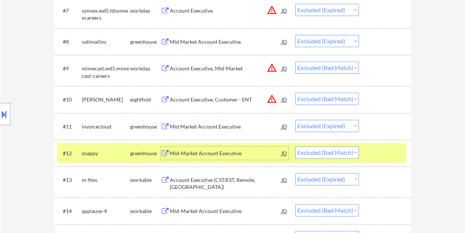
click at [236, 153] on div "Mid-Market Account Executive" at bounding box center [226, 152] width 112 height 7
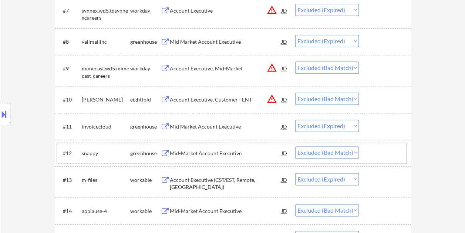
click at [379, 154] on div at bounding box center [385, 152] width 33 height 13
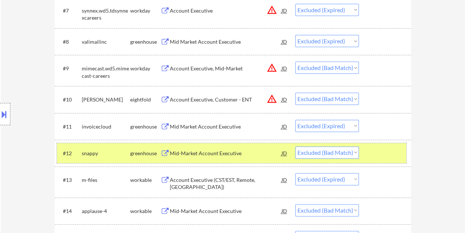
click at [351, 152] on select "Choose an option... Pending Applied Excluded (Questions) Excluded (Expired) Exc…" at bounding box center [327, 152] width 64 height 12
click at [295, 146] on select "Choose an option... Pending Applied Excluded (Questions) Excluded (Expired) Exc…" at bounding box center [327, 152] width 64 height 12
select select ""excluded__expired_""
select select ""excluded__bad_match_""
select select ""excluded""
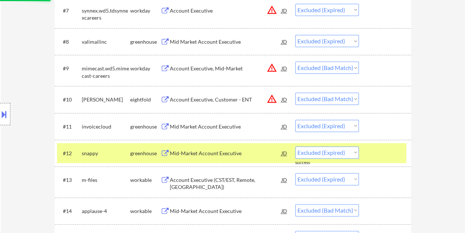
select select ""excluded__bad_match_""
select select ""excluded__expired_""
select select ""excluded__bad_match_""
select select ""excluded""
select select ""excluded__other_""
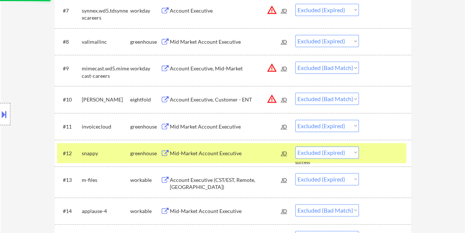
select select ""excluded__expired_""
select select ""excluded__bad_match_""
select select ""excluded__expired_""
select select ""excluded__bad_match_""
select select ""excluded__other_""
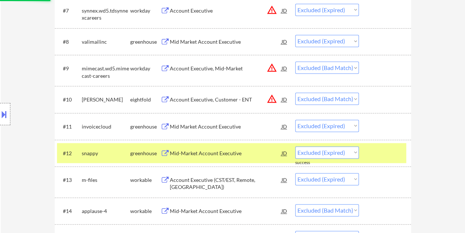
select select ""excluded__bad_match_""
select select ""excluded__expired_""
select select ""excluded__bad_match_""
select select ""excluded""
select select ""excluded__bad_match_""
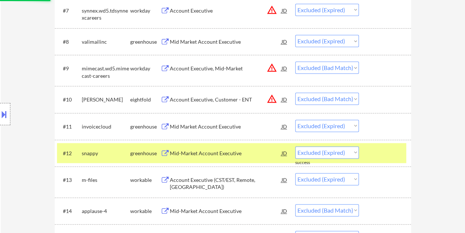
select select ""excluded__expired_""
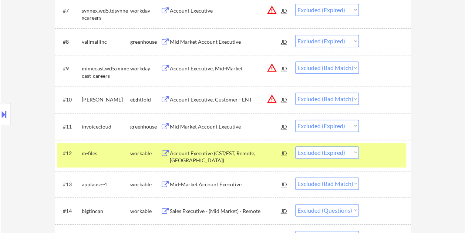
scroll to position [444, 0]
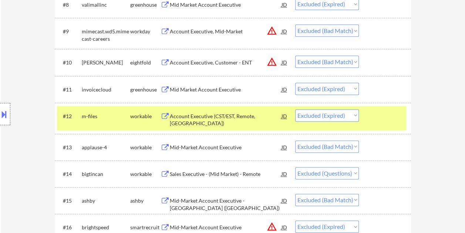
click at [376, 145] on div at bounding box center [385, 146] width 33 height 13
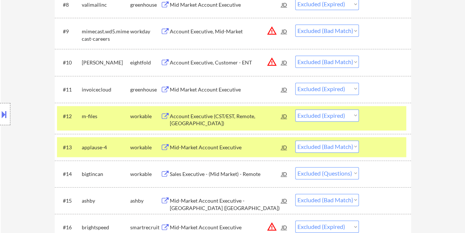
click at [372, 112] on div at bounding box center [385, 115] width 33 height 13
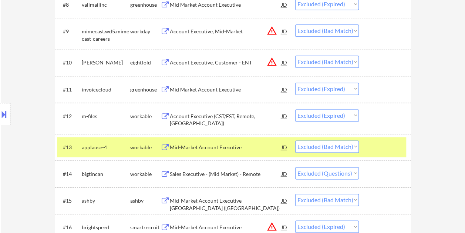
click at [235, 149] on div "Mid-Market Account Executive" at bounding box center [226, 146] width 112 height 7
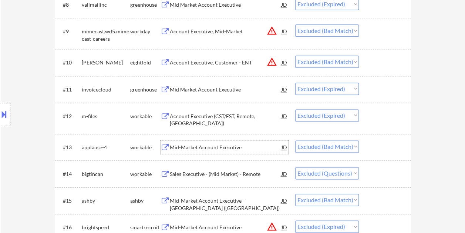
click at [347, 146] on select "Choose an option... Pending Applied Excluded (Questions) Excluded (Expired) Exc…" at bounding box center [327, 146] width 64 height 12
click at [295, 140] on select "Choose an option... Pending Applied Excluded (Questions) Excluded (Expired) Exc…" at bounding box center [327, 146] width 64 height 12
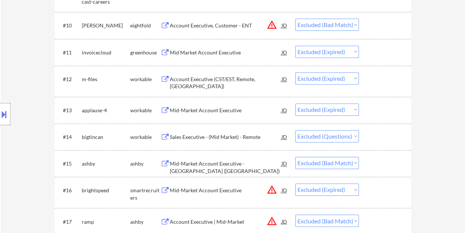
click at [369, 161] on div at bounding box center [385, 162] width 33 height 13
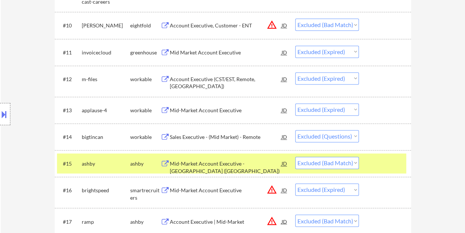
click at [210, 163] on div "Mid-Market Account Executive - Americas (East)" at bounding box center [226, 167] width 112 height 14
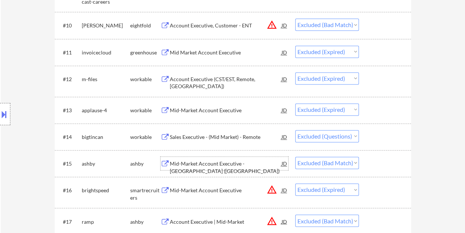
click at [354, 161] on select "Choose an option... Pending Applied Excluded (Questions) Excluded (Expired) Exc…" at bounding box center [327, 162] width 64 height 12
click at [295, 156] on select "Choose an option... Pending Applied Excluded (Questions) Excluded (Expired) Exc…" at bounding box center [327, 162] width 64 height 12
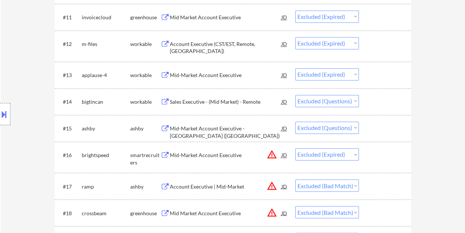
scroll to position [518, 0]
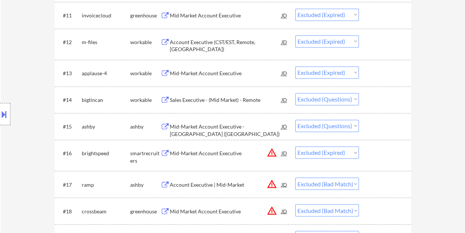
click at [376, 188] on div at bounding box center [385, 183] width 33 height 13
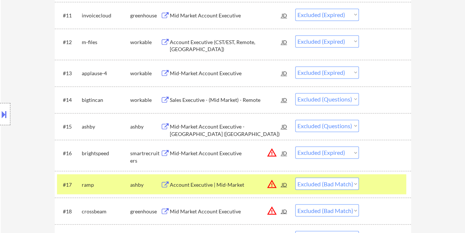
click at [249, 182] on div "Account Executive | Mid-Market" at bounding box center [226, 183] width 112 height 7
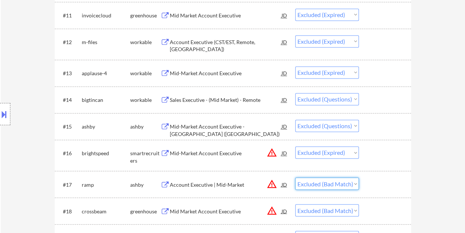
click at [354, 184] on select "Choose an option... Pending Applied Excluded (Questions) Excluded (Expired) Exc…" at bounding box center [327, 183] width 64 height 12
click at [295, 177] on select "Choose an option... Pending Applied Excluded (Questions) Excluded (Expired) Exc…" at bounding box center [327, 183] width 64 height 12
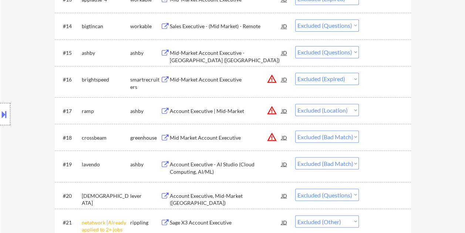
scroll to position [592, 0]
click at [373, 135] on div at bounding box center [385, 136] width 33 height 13
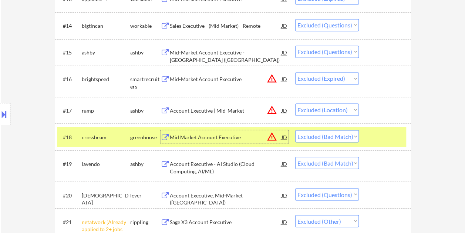
click at [218, 133] on div "Mid Market Account Executive" at bounding box center [226, 136] width 112 height 7
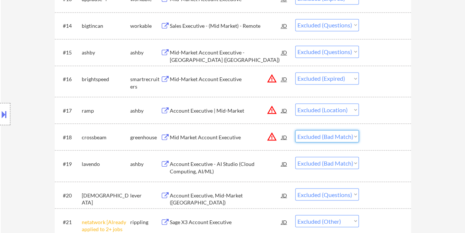
click at [352, 135] on select "Choose an option... Pending Applied Excluded (Questions) Excluded (Expired) Exc…" at bounding box center [327, 136] width 64 height 12
click at [295, 130] on select "Choose an option... Pending Applied Excluded (Questions) Excluded (Expired) Exc…" at bounding box center [327, 136] width 64 height 12
click at [382, 166] on div at bounding box center [385, 162] width 33 height 13
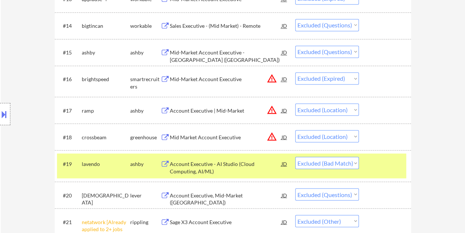
click at [259, 161] on div "Account Executive - AI Studio (Cloud Computing, AI/ML)" at bounding box center [226, 167] width 112 height 14
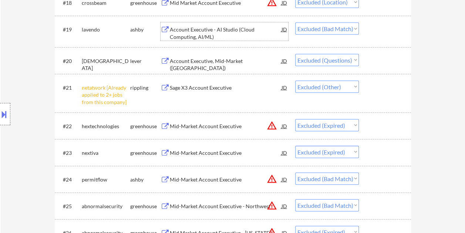
scroll to position [740, 0]
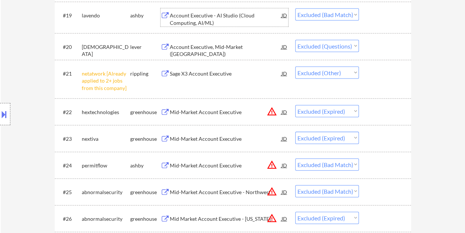
click at [379, 163] on div at bounding box center [385, 164] width 33 height 13
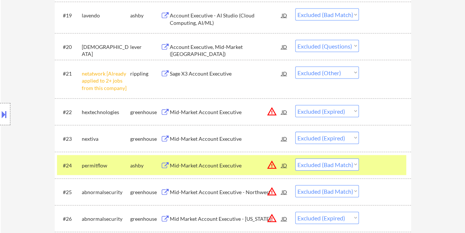
click at [223, 166] on div "Mid-Market Account Executive" at bounding box center [226, 165] width 112 height 7
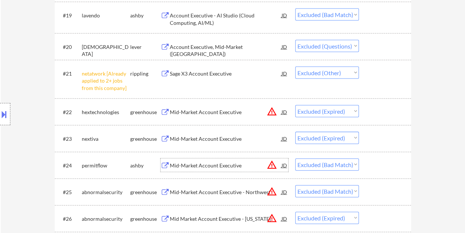
click at [352, 165] on select "Choose an option... Pending Applied Excluded (Questions) Excluded (Expired) Exc…" at bounding box center [327, 164] width 64 height 12
click at [295, 158] on select "Choose an option... Pending Applied Excluded (Questions) Excluded (Expired) Exc…" at bounding box center [327, 164] width 64 height 12
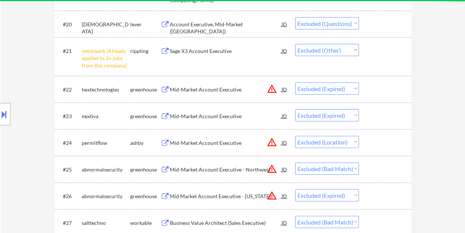
scroll to position [777, 0]
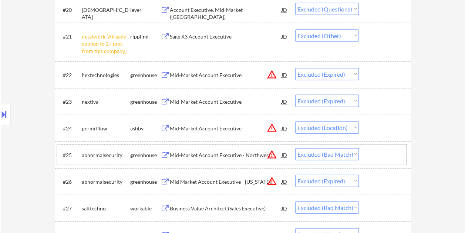
click at [372, 150] on div at bounding box center [385, 154] width 33 height 13
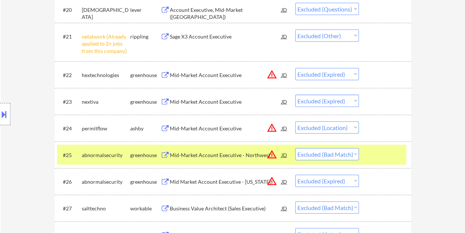
click at [220, 153] on div "Mid-Market Account Executive - Northwest" at bounding box center [226, 154] width 112 height 7
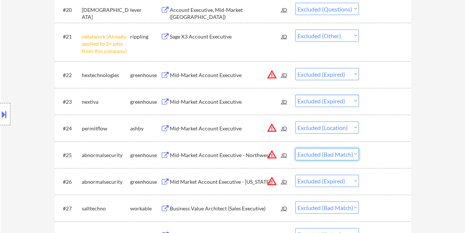
click at [334, 154] on select "Choose an option... Pending Applied Excluded (Questions) Excluded (Expired) Exc…" at bounding box center [327, 154] width 64 height 12
click at [295, 148] on select "Choose an option... Pending Applied Excluded (Questions) Excluded (Expired) Exc…" at bounding box center [327, 154] width 64 height 12
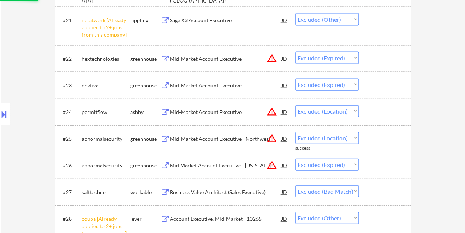
scroll to position [814, 0]
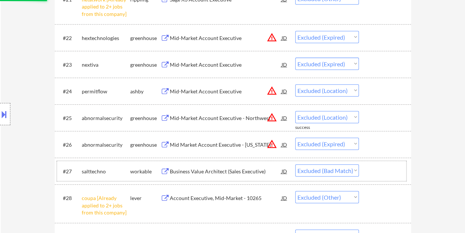
click at [382, 166] on div at bounding box center [385, 170] width 33 height 13
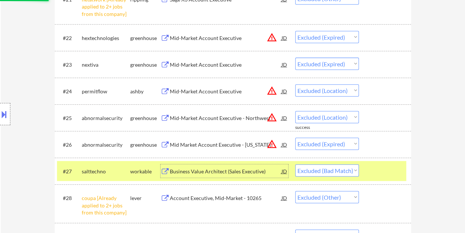
click at [254, 172] on div "Business Value Architect (Sales Executive)" at bounding box center [226, 171] width 112 height 7
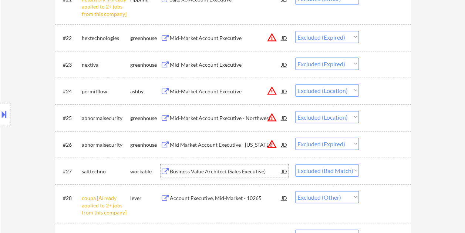
click at [377, 175] on div at bounding box center [385, 170] width 33 height 13
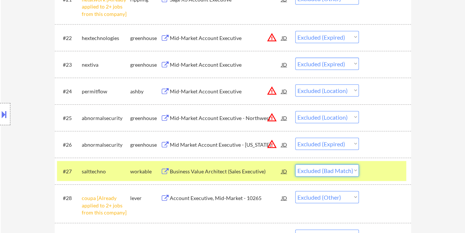
click at [357, 171] on select "Choose an option... Pending Applied Excluded (Questions) Excluded (Expired) Exc…" at bounding box center [327, 170] width 64 height 12
click at [295, 164] on select "Choose an option... Pending Applied Excluded (Questions) Excluded (Expired) Exc…" at bounding box center [327, 170] width 64 height 12
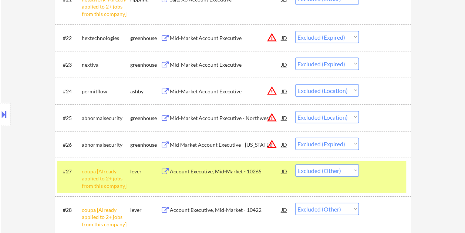
click at [382, 176] on div at bounding box center [385, 170] width 33 height 13
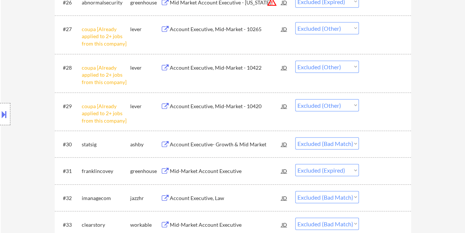
scroll to position [962, 0]
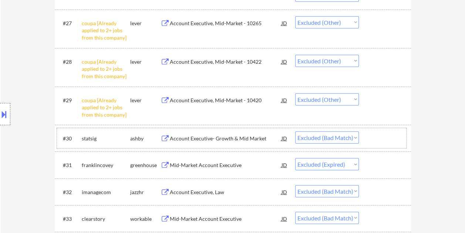
click at [378, 144] on div at bounding box center [385, 137] width 33 height 13
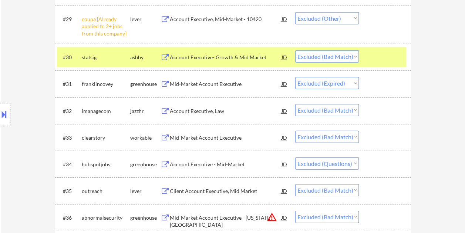
scroll to position [975, 0]
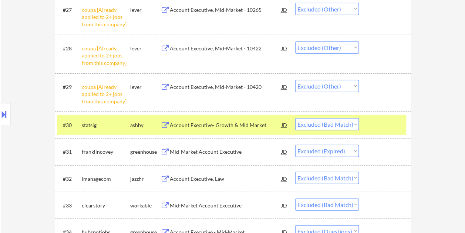
click at [224, 119] on div "Account Executive- Growth & Mid Market" at bounding box center [226, 124] width 112 height 13
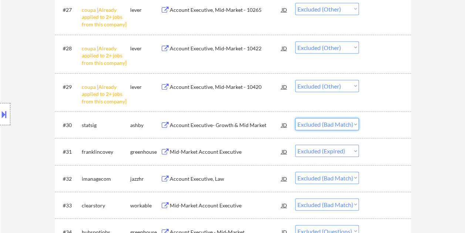
click at [351, 125] on select "Choose an option... Pending Applied Excluded (Questions) Excluded (Expired) Exc…" at bounding box center [327, 124] width 64 height 12
click at [295, 118] on select "Choose an option... Pending Applied Excluded (Questions) Excluded (Expired) Exc…" at bounding box center [327, 124] width 64 height 12
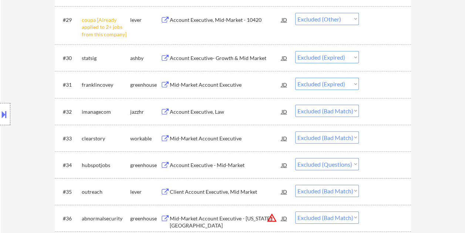
scroll to position [1049, 0]
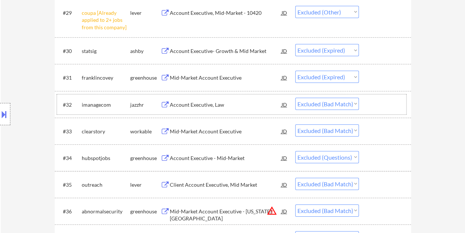
click at [382, 101] on div at bounding box center [385, 104] width 33 height 13
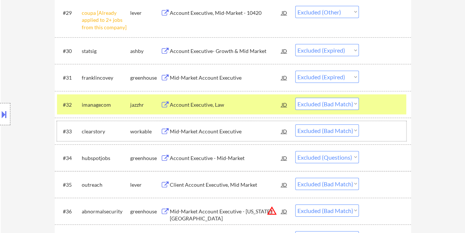
click at [373, 130] on div at bounding box center [385, 130] width 33 height 13
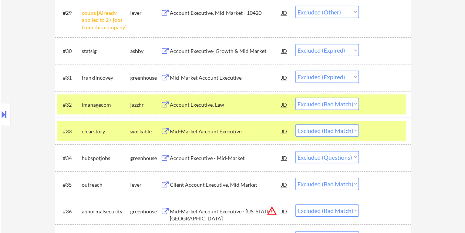
click at [376, 100] on div at bounding box center [385, 104] width 33 height 13
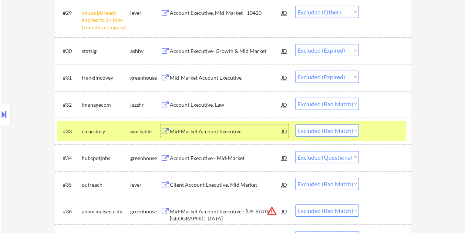
click at [173, 132] on div "Mid-Market Account Executive" at bounding box center [226, 131] width 112 height 7
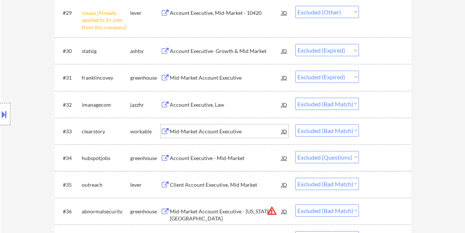
click at [353, 130] on select "Choose an option... Pending Applied Excluded (Questions) Excluded (Expired) Exc…" at bounding box center [327, 130] width 64 height 12
click at [295, 124] on select "Choose an option... Pending Applied Excluded (Questions) Excluded (Expired) Exc…" at bounding box center [327, 130] width 64 height 12
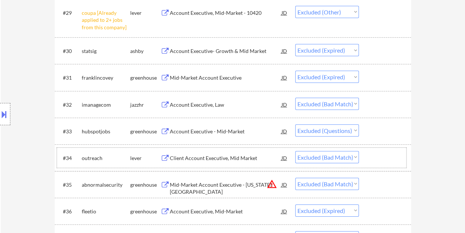
click at [381, 153] on div at bounding box center [385, 157] width 33 height 13
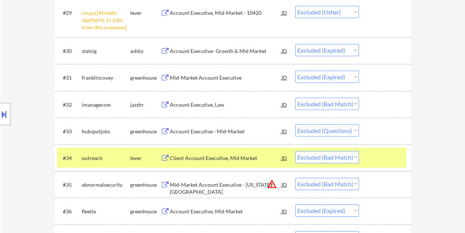
click at [252, 155] on div "Client Account Executive, Mid Market" at bounding box center [226, 157] width 112 height 7
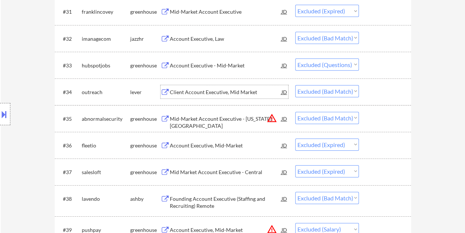
scroll to position [1123, 0]
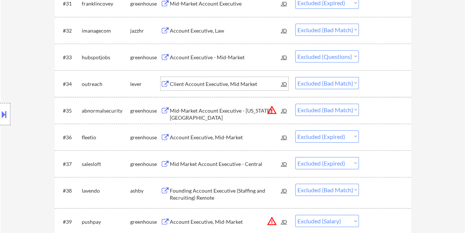
click at [368, 108] on div "#35 abnormalsecurity greenhouse Mid-Market Account Executive - Missouri Valley …" at bounding box center [231, 110] width 349 height 20
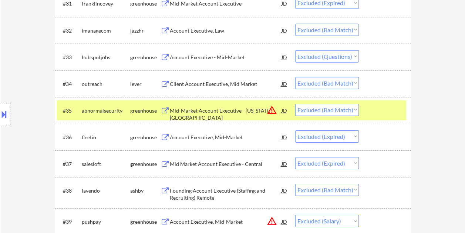
click at [212, 111] on div "Mid-Market Account Executive - Missouri Valley" at bounding box center [226, 114] width 112 height 14
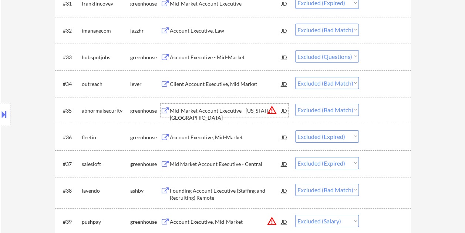
click at [356, 109] on select "Choose an option... Pending Applied Excluded (Questions) Excluded (Expired) Exc…" at bounding box center [327, 110] width 64 height 12
click at [295, 104] on select "Choose an option... Pending Applied Excluded (Questions) Excluded (Expired) Exc…" at bounding box center [327, 110] width 64 height 12
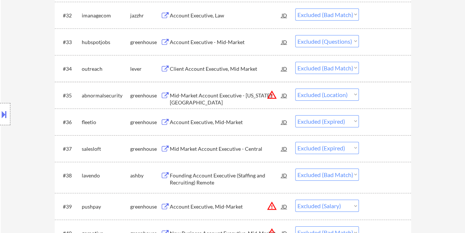
scroll to position [1160, 0]
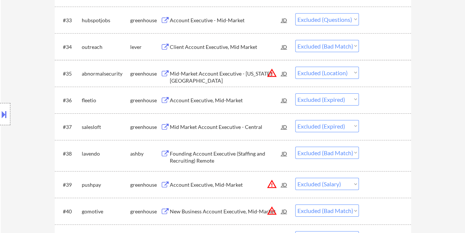
click at [372, 148] on div at bounding box center [385, 152] width 33 height 13
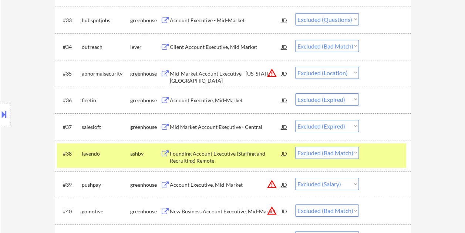
click at [199, 153] on div "Founding Account Executive (Staffing and Recruiting) Remote" at bounding box center [226, 157] width 112 height 14
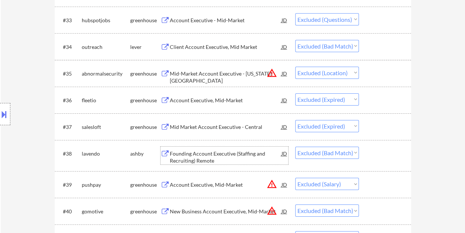
click at [371, 148] on div at bounding box center [385, 152] width 33 height 13
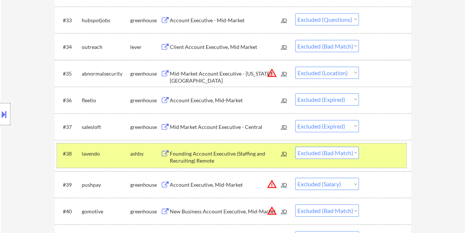
click at [306, 150] on select "Choose an option... Pending Applied Excluded (Questions) Excluded (Expired) Exc…" at bounding box center [327, 152] width 64 height 12
click at [295, 146] on select "Choose an option... Pending Applied Excluded (Questions) Excluded (Expired) Exc…" at bounding box center [327, 152] width 64 height 12
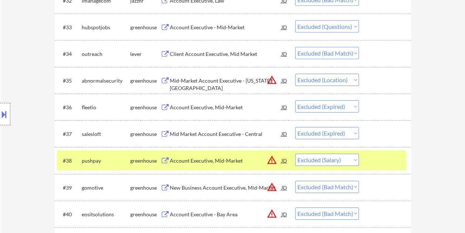
click at [367, 163] on div "#38 pushpay greenhouse Account Executive, Mid-Market JD warning_amber Choose an…" at bounding box center [231, 160] width 349 height 20
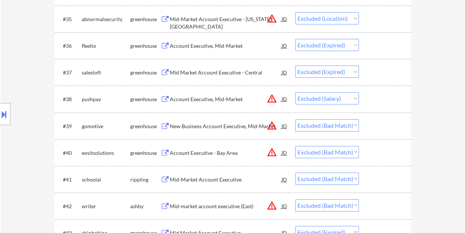
scroll to position [1234, 0]
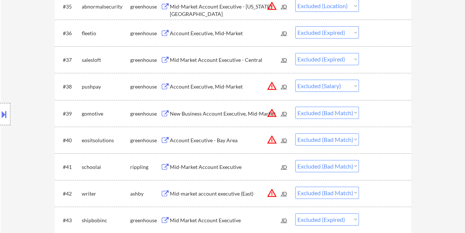
click at [368, 106] on div "#39 gomotive greenhouse New Business Account Executive, Mid-Market JD warning_a…" at bounding box center [231, 113] width 349 height 20
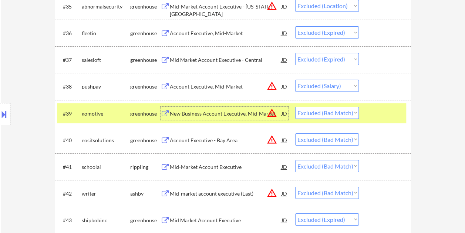
click at [203, 107] on div "New Business Account Executive, Mid-Market" at bounding box center [226, 113] width 112 height 13
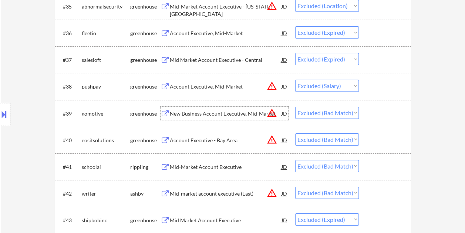
click at [353, 110] on select "Choose an option... Pending Applied Excluded (Questions) Excluded (Expired) Exc…" at bounding box center [327, 113] width 64 height 12
click at [295, 107] on select "Choose an option... Pending Applied Excluded (Questions) Excluded (Expired) Exc…" at bounding box center [327, 113] width 64 height 12
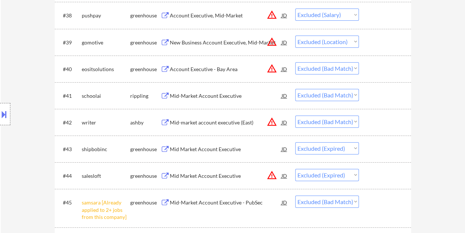
scroll to position [1308, 0]
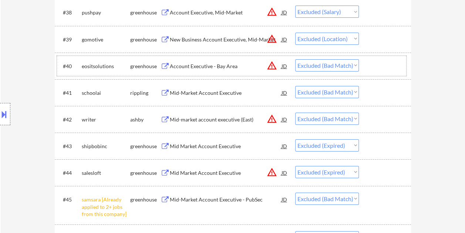
click at [379, 63] on div at bounding box center [385, 65] width 33 height 13
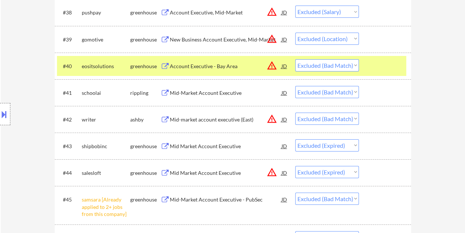
click at [236, 69] on div "Account Executive - Bay Area" at bounding box center [226, 66] width 112 height 7
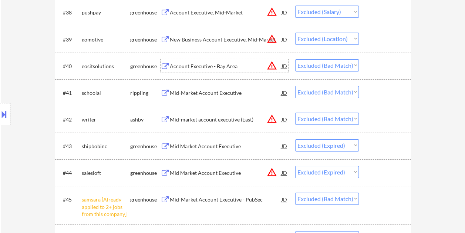
click at [355, 67] on select "Choose an option... Pending Applied Excluded (Questions) Excluded (Expired) Exc…" at bounding box center [327, 65] width 64 height 12
click at [295, 59] on select "Choose an option... Pending Applied Excluded (Questions) Excluded (Expired) Exc…" at bounding box center [327, 65] width 64 height 12
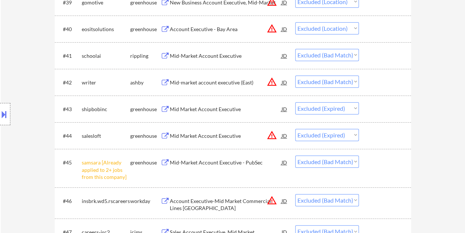
click at [373, 83] on div at bounding box center [385, 81] width 33 height 13
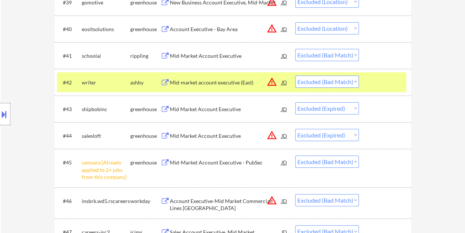
click at [367, 57] on div "#41 schoolai rippling Mid-Market Account Executive JD warning_amber Choose an o…" at bounding box center [231, 55] width 349 height 20
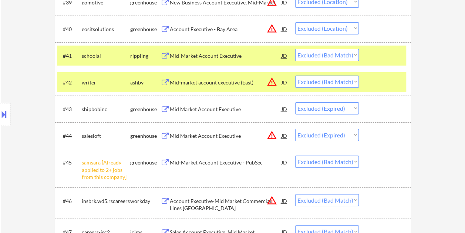
click at [369, 77] on div at bounding box center [385, 81] width 33 height 13
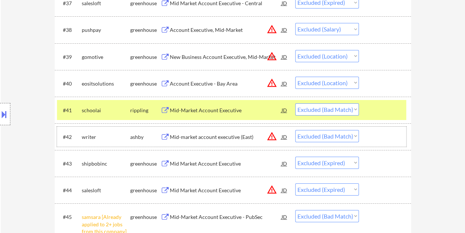
scroll to position [1294, 0]
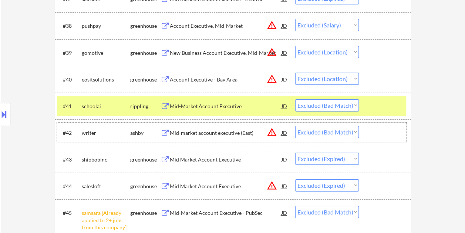
click at [232, 105] on div "Mid-Market Account Executive" at bounding box center [226, 105] width 112 height 7
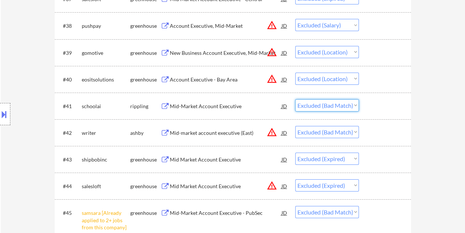
click at [352, 106] on select "Choose an option... Pending Applied Excluded (Questions) Excluded (Expired) Exc…" at bounding box center [327, 105] width 64 height 12
click at [295, 99] on select "Choose an option... Pending Applied Excluded (Questions) Excluded (Expired) Exc…" at bounding box center [327, 105] width 64 height 12
click at [384, 129] on div at bounding box center [385, 132] width 33 height 13
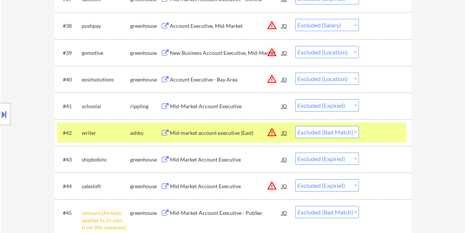
click at [196, 129] on div "Mid-market account executive (East)" at bounding box center [226, 132] width 112 height 7
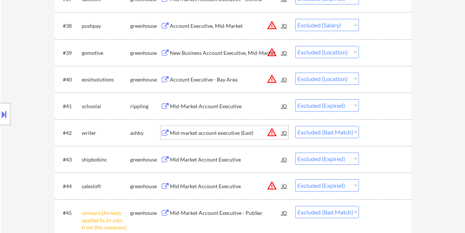
click at [353, 132] on select "Choose an option... Pending Applied Excluded (Questions) Excluded (Expired) Exc…" at bounding box center [327, 132] width 64 height 12
click at [295, 126] on select "Choose an option... Pending Applied Excluded (Questions) Excluded (Expired) Exc…" at bounding box center [327, 132] width 64 height 12
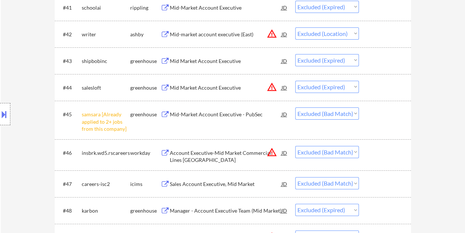
scroll to position [1405, 0]
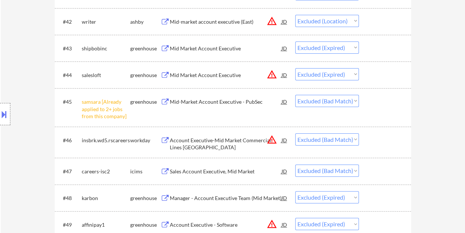
click at [379, 109] on div "#45 samsara [Already applied to 2+ jobs from this company] greenhouse Mid-Marke…" at bounding box center [231, 107] width 349 height 32
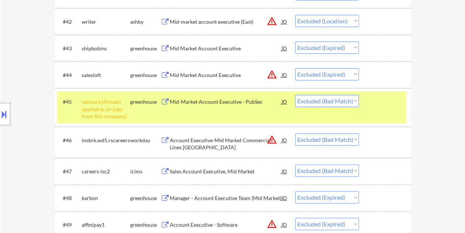
click at [381, 109] on div "#45 samsara [Already applied to 2+ jobs from this company] greenhouse Mid-Marke…" at bounding box center [231, 107] width 349 height 32
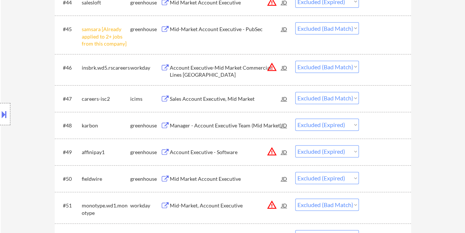
scroll to position [1479, 0]
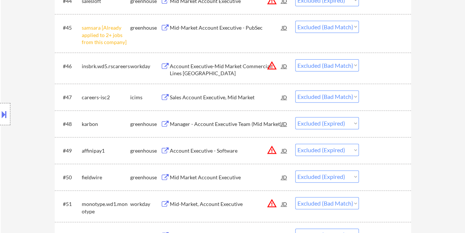
click at [383, 127] on div at bounding box center [385, 123] width 33 height 13
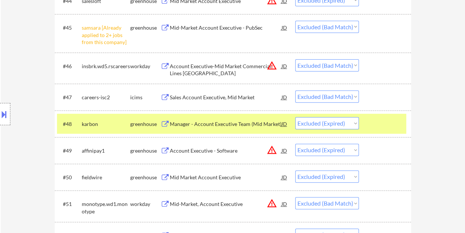
click at [393, 130] on div "#48 karbon greenhouse Manager - Account Executive Team (Mid Market) JD warning_…" at bounding box center [231, 124] width 349 height 20
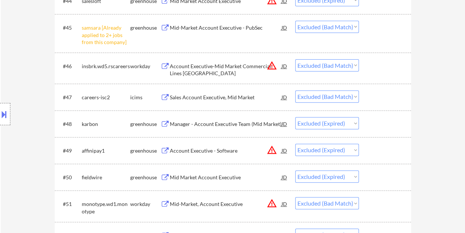
scroll to position [1516, 0]
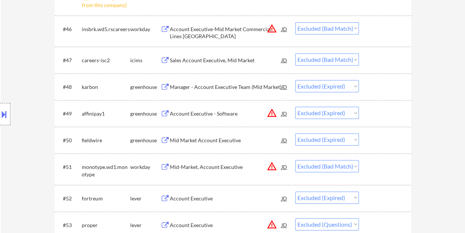
click at [380, 163] on div at bounding box center [385, 166] width 33 height 13
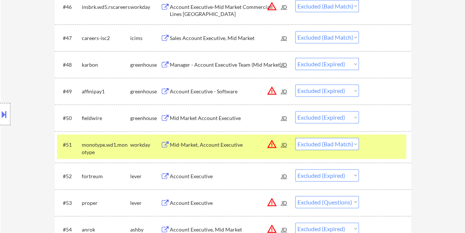
scroll to position [1553, 0]
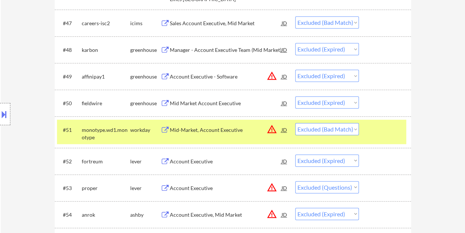
click at [384, 135] on div at bounding box center [385, 129] width 33 height 13
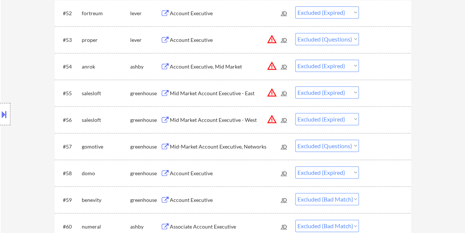
scroll to position [1738, 0]
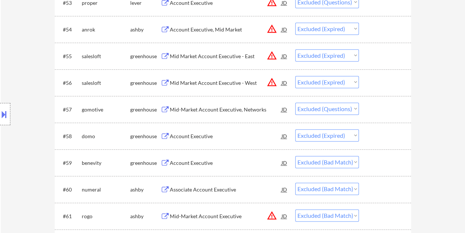
click at [383, 164] on div at bounding box center [385, 162] width 33 height 13
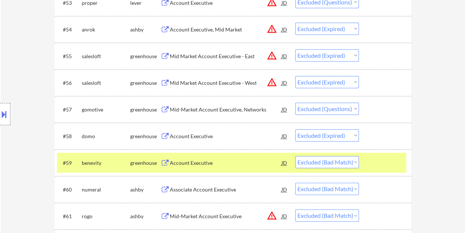
click at [237, 164] on div "Account Executive" at bounding box center [226, 162] width 112 height 7
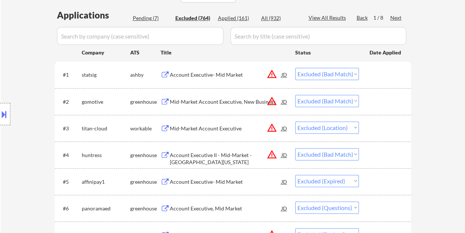
scroll to position [0, 0]
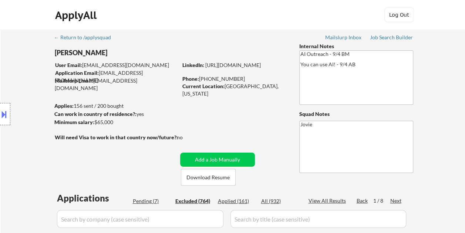
click at [150, 200] on div "Pending (7)" at bounding box center [151, 200] width 37 height 7
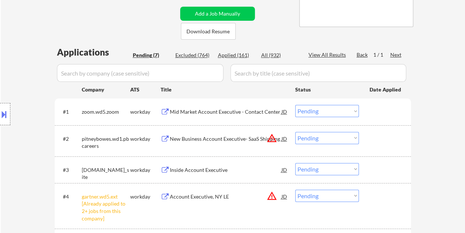
scroll to position [148, 0]
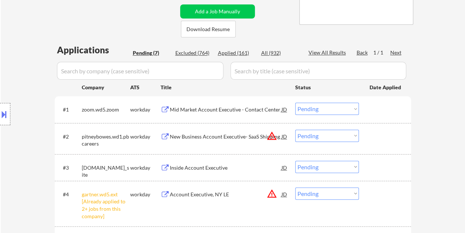
click at [233, 55] on div "Applied (161)" at bounding box center [236, 52] width 37 height 7
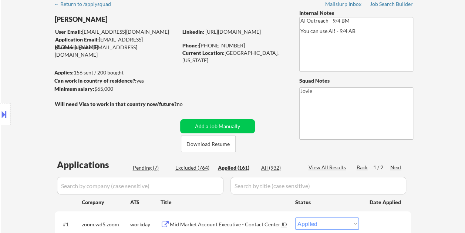
scroll to position [111, 0]
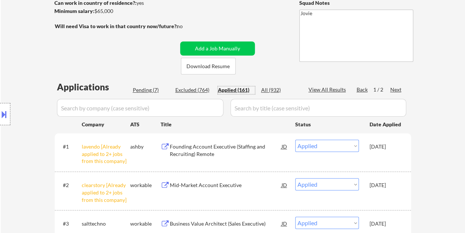
click at [152, 90] on div "Pending (7)" at bounding box center [151, 89] width 37 height 7
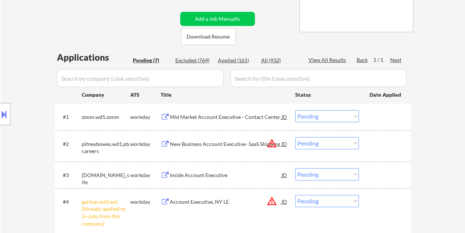
scroll to position [185, 0]
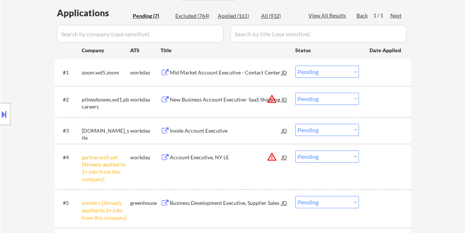
click at [379, 77] on div at bounding box center [385, 71] width 33 height 13
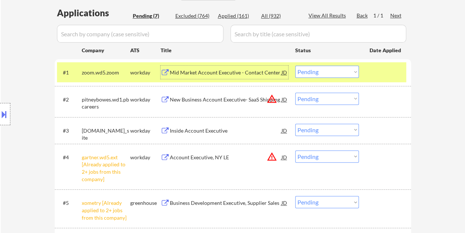
click at [226, 76] on div "Mid Market Account Executive - Contact Center" at bounding box center [226, 71] width 112 height 13
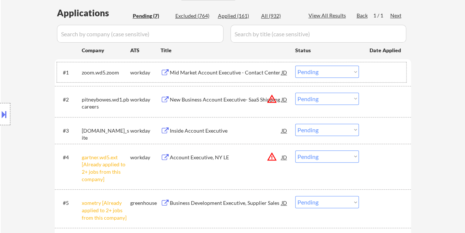
click at [365, 71] on div "#1 zoom.wd5.zoom workday Mid Market Account Executive - Contact Center JD warni…" at bounding box center [231, 72] width 349 height 20
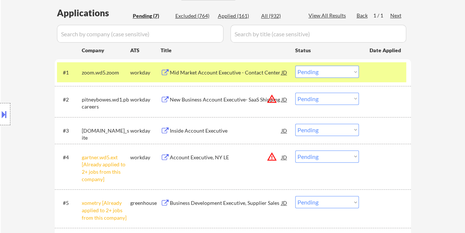
click at [354, 71] on select "Choose an option... Pending Applied Excluded (Questions) Excluded (Expired) Exc…" at bounding box center [327, 71] width 64 height 12
click at [295, 65] on select "Choose an option... Pending Applied Excluded (Questions) Excluded (Expired) Exc…" at bounding box center [327, 71] width 64 height 12
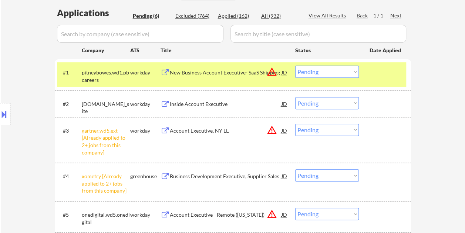
click at [372, 64] on div "#1 pitneybowes.wd1.pbcareers workday New Business Account Executive- SaaS Shipp…" at bounding box center [231, 74] width 349 height 24
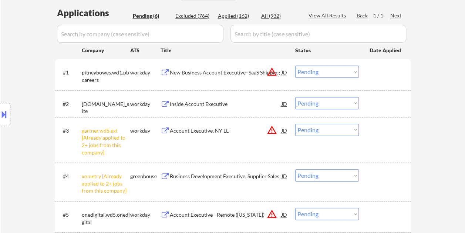
click at [375, 72] on div at bounding box center [385, 71] width 33 height 13
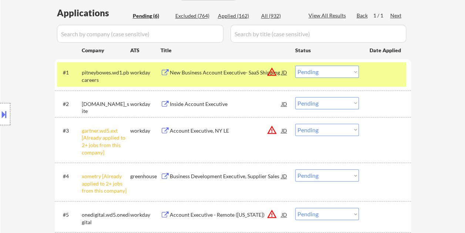
click at [244, 72] on div "New Business Account Executive- SaaS Shipping" at bounding box center [226, 72] width 112 height 7
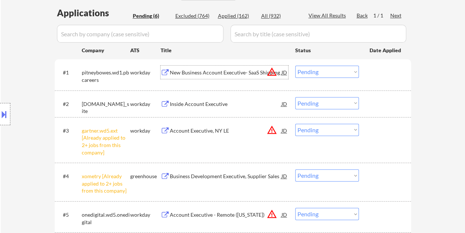
click at [368, 72] on div "#1 pitneybowes.wd1.pbcareers workday New Business Account Executive- SaaS Shipp…" at bounding box center [231, 74] width 349 height 24
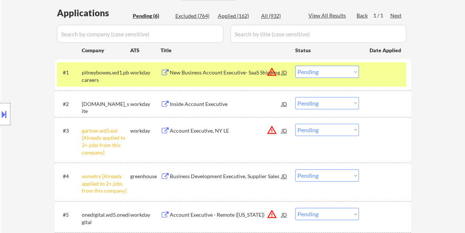
click at [354, 69] on select "Choose an option... Pending Applied Excluded (Questions) Excluded (Expired) Exc…" at bounding box center [327, 71] width 64 height 12
click at [295, 65] on select "Choose an option... Pending Applied Excluded (Questions) Excluded (Expired) Exc…" at bounding box center [327, 71] width 64 height 12
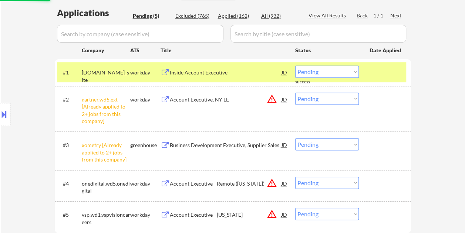
scroll to position [222, 0]
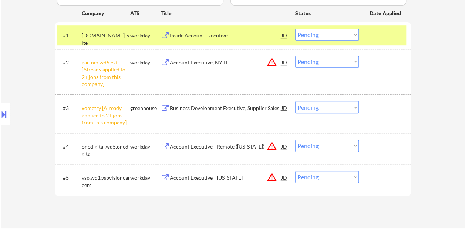
click at [374, 37] on div at bounding box center [385, 34] width 33 height 13
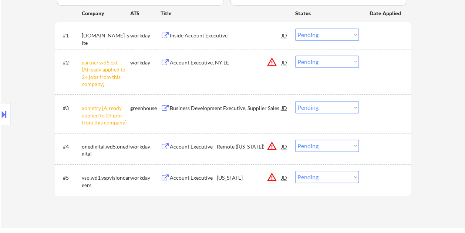
click at [223, 32] on div "Inside Account Executive" at bounding box center [226, 35] width 112 height 7
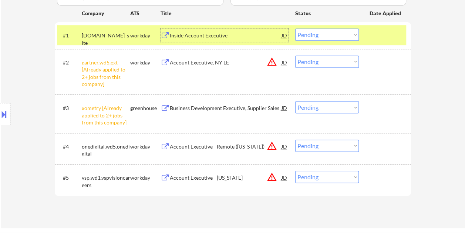
click at [345, 36] on select "Choose an option... Pending Applied Excluded (Questions) Excluded (Expired) Exc…" at bounding box center [327, 34] width 64 height 12
click at [295, 28] on select "Choose an option... Pending Applied Excluded (Questions) Excluded (Expired) Exc…" at bounding box center [327, 34] width 64 height 12
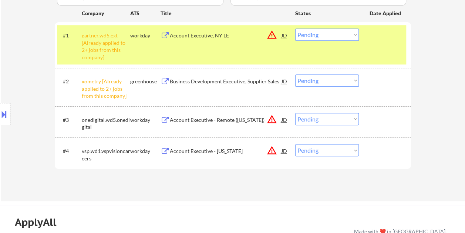
click at [313, 49] on div "#1 gartner.wd5.ext [Already applied to 2+ jobs from this company] workday Accou…" at bounding box center [231, 44] width 349 height 39
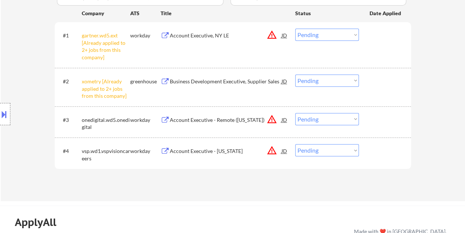
scroll to position [259, 0]
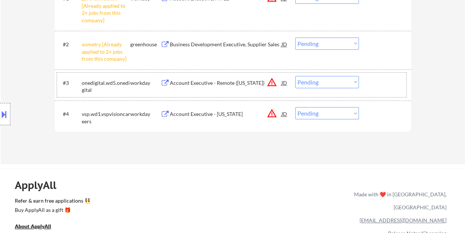
drag, startPoint x: 387, startPoint y: 81, endPoint x: 315, endPoint y: 85, distance: 71.9
click at [386, 81] on div at bounding box center [385, 82] width 33 height 13
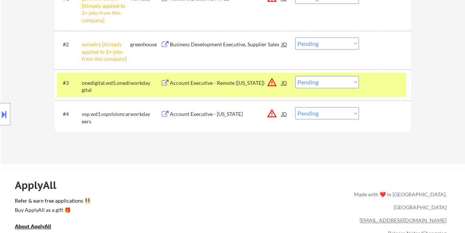
click at [228, 81] on div "Account Executive - Remote (California)" at bounding box center [226, 82] width 112 height 7
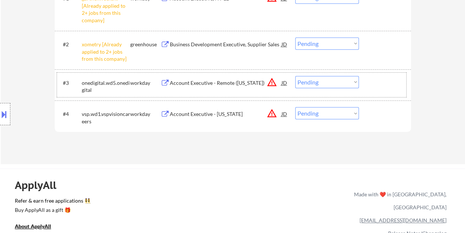
drag, startPoint x: 369, startPoint y: 84, endPoint x: 355, endPoint y: 84, distance: 13.7
click at [368, 84] on div "#3 onedigital.wd5.onedigital workday Account Executive - Remote (California) JD…" at bounding box center [231, 84] width 349 height 24
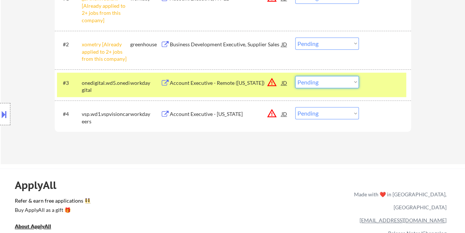
click at [354, 84] on select "Choose an option... Pending Applied Excluded (Questions) Excluded (Expired) Exc…" at bounding box center [327, 82] width 64 height 12
click at [295, 76] on select "Choose an option... Pending Applied Excluded (Questions) Excluded (Expired) Exc…" at bounding box center [327, 82] width 64 height 12
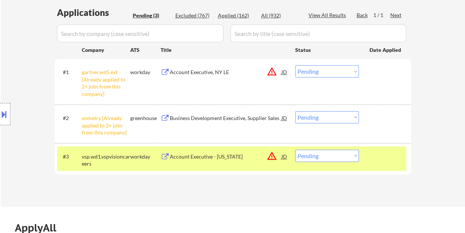
scroll to position [185, 0]
click at [371, 156] on div at bounding box center [385, 156] width 33 height 13
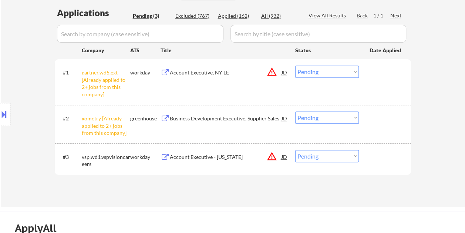
click at [383, 154] on div at bounding box center [385, 156] width 33 height 13
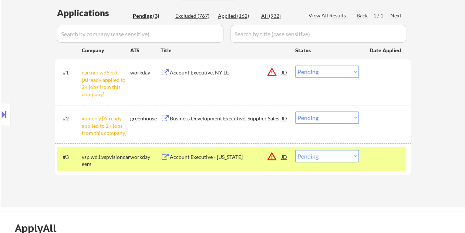
click at [242, 154] on div "Account Executive - New York" at bounding box center [226, 156] width 112 height 7
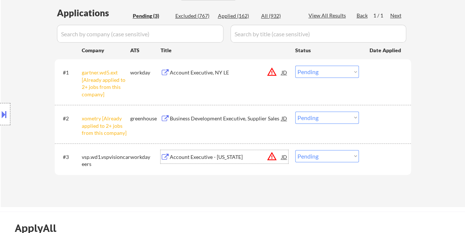
click at [374, 159] on div at bounding box center [385, 156] width 33 height 13
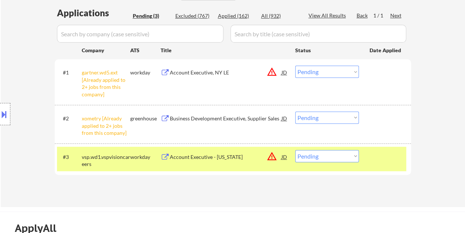
click at [355, 157] on select "Choose an option... Pending Applied Excluded (Questions) Excluded (Expired) Exc…" at bounding box center [327, 156] width 64 height 12
click at [295, 150] on select "Choose an option... Pending Applied Excluded (Questions) Excluded (Expired) Exc…" at bounding box center [327, 156] width 64 height 12
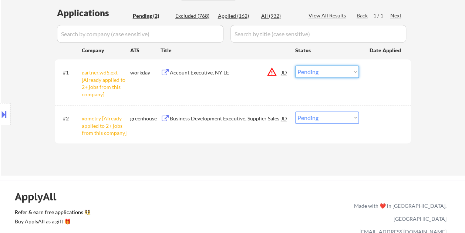
click at [339, 76] on select "Choose an option... Pending Applied Excluded (Questions) Excluded (Expired) Exc…" at bounding box center [327, 71] width 64 height 12
click at [295, 65] on select "Choose an option... Pending Applied Excluded (Questions) Excluded (Expired) Exc…" at bounding box center [327, 71] width 64 height 12
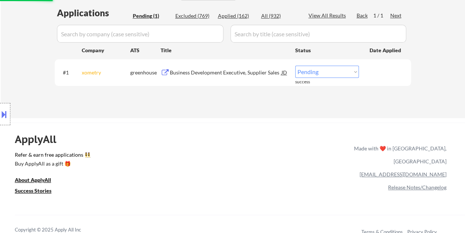
click at [348, 70] on select "Choose an option... Pending Applied Excluded (Questions) Excluded (Expired) Exc…" at bounding box center [327, 71] width 64 height 12
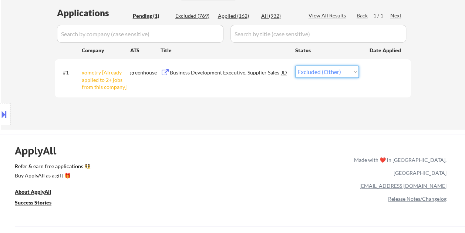
click at [295, 65] on select "Choose an option... Pending Applied Excluded (Questions) Excluded (Expired) Exc…" at bounding box center [327, 71] width 64 height 12
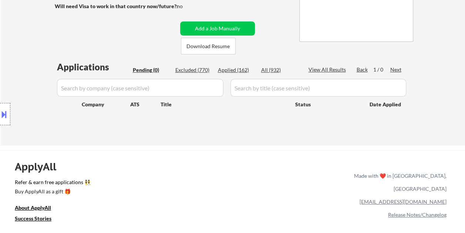
scroll to position [111, 0]
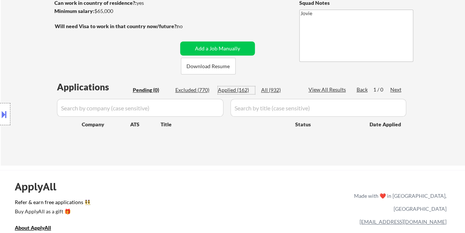
click at [236, 89] on div "Applied (162)" at bounding box center [236, 89] width 37 height 7
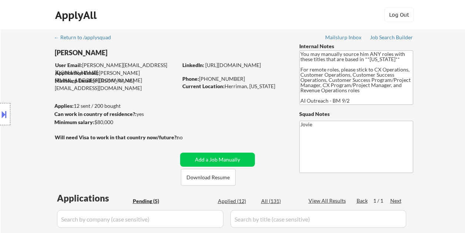
select select ""pending""
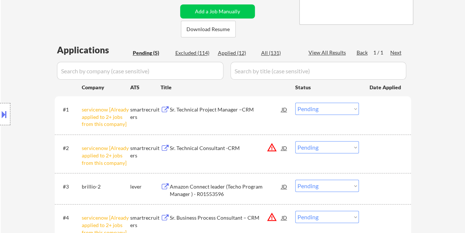
scroll to position [185, 0]
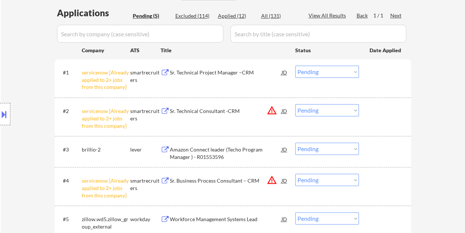
click at [376, 73] on div at bounding box center [385, 71] width 33 height 13
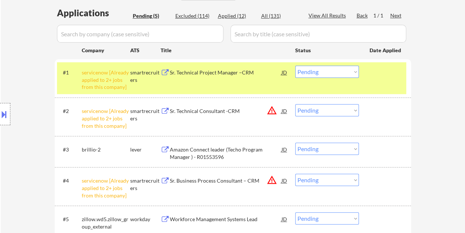
click at [229, 77] on div "Sr. Technical Project Manager –CRM" at bounding box center [226, 71] width 112 height 13
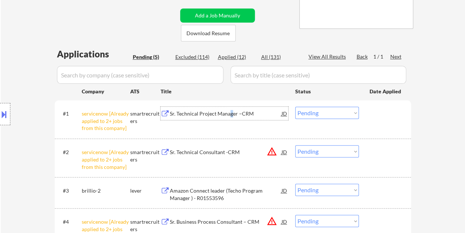
scroll to position [111, 0]
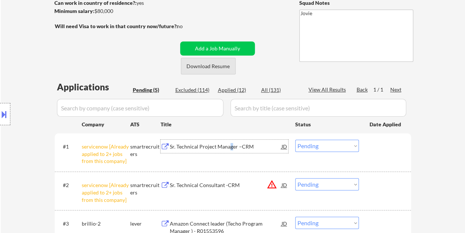
click at [228, 67] on button "Download Resume" at bounding box center [208, 66] width 55 height 17
click at [10, 110] on div at bounding box center [5, 114] width 10 height 22
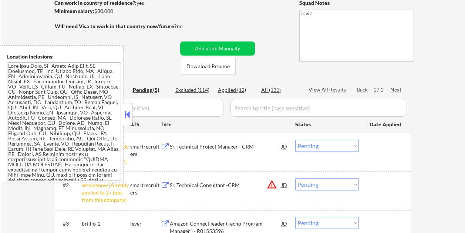
click at [9, 65] on textarea at bounding box center [64, 121] width 114 height 118
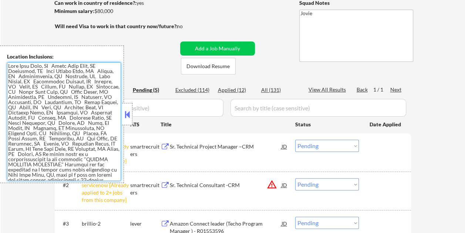
click at [131, 114] on button at bounding box center [127, 114] width 8 height 11
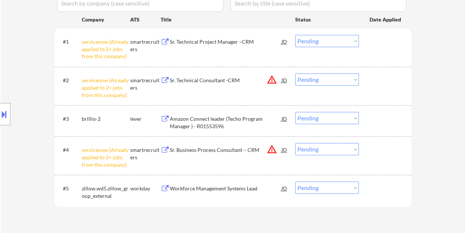
scroll to position [148, 0]
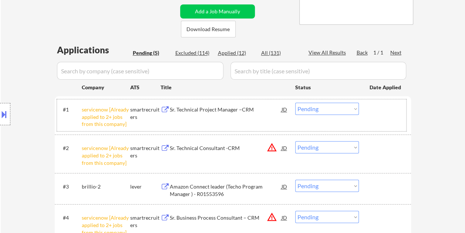
drag, startPoint x: 380, startPoint y: 122, endPoint x: 276, endPoint y: 102, distance: 105.9
click at [380, 122] on div "#1 servicenow [Already applied to 2+ jobs from this company] smartrecruiters Sr…" at bounding box center [231, 115] width 349 height 32
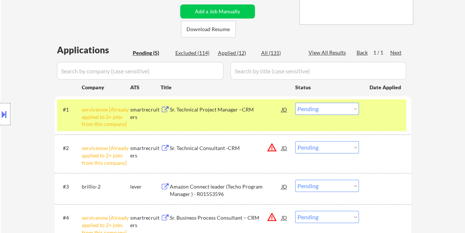
click at [233, 109] on div "Sr. Technical Project Manager –CRM" at bounding box center [226, 109] width 112 height 7
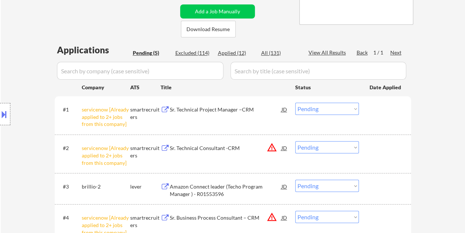
click at [6, 109] on button at bounding box center [4, 114] width 8 height 12
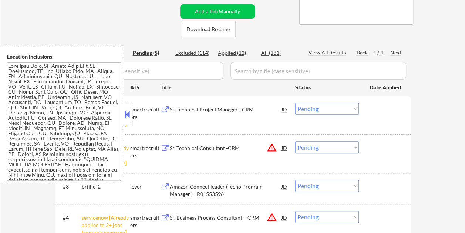
click at [125, 116] on button at bounding box center [127, 114] width 8 height 11
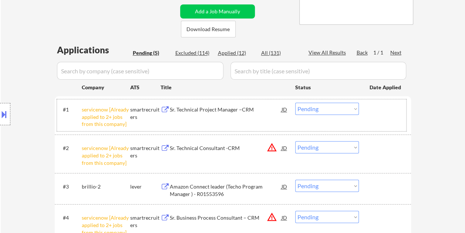
drag, startPoint x: 376, startPoint y: 109, endPoint x: 365, endPoint y: 109, distance: 10.4
click at [376, 108] on div at bounding box center [385, 108] width 33 height 13
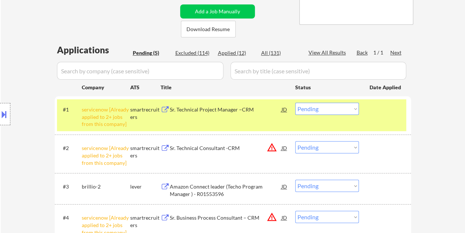
click at [353, 108] on select "Choose an option... Pending Applied Excluded (Questions) Excluded (Expired) Exc…" at bounding box center [327, 108] width 64 height 12
click at [391, 108] on div at bounding box center [385, 108] width 33 height 13
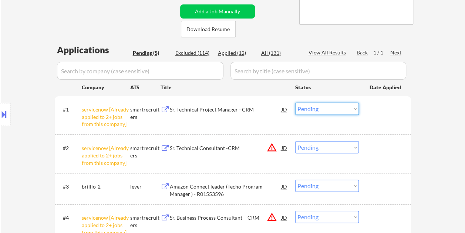
click at [341, 111] on select "Choose an option... Pending Applied Excluded (Questions) Excluded (Expired) Exc…" at bounding box center [327, 108] width 64 height 12
click at [295, 102] on select "Choose an option... Pending Applied Excluded (Questions) Excluded (Expired) Exc…" at bounding box center [327, 108] width 64 height 12
select select ""pending""
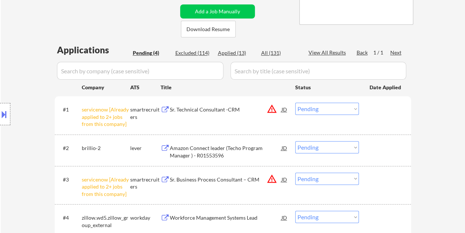
click at [373, 107] on div at bounding box center [385, 108] width 33 height 13
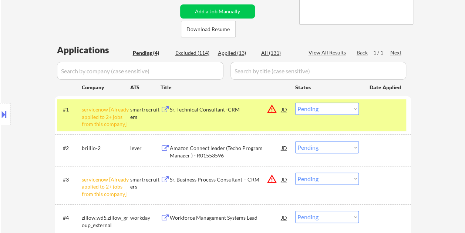
click at [372, 109] on div at bounding box center [385, 108] width 33 height 13
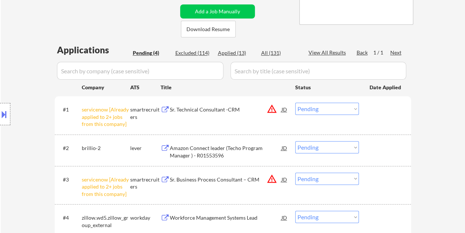
click at [375, 152] on div at bounding box center [385, 147] width 33 height 13
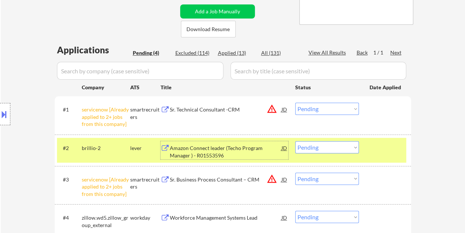
click at [240, 151] on div "Amazon Connect leader (Techo Program Manager ) - R01553596" at bounding box center [226, 151] width 112 height 14
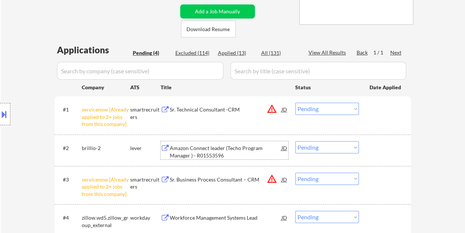
click at [364, 147] on div "#2 brillio-2 lever Amazon Connect leader (Techo Program Manager ) - R01553596 J…" at bounding box center [231, 150] width 349 height 24
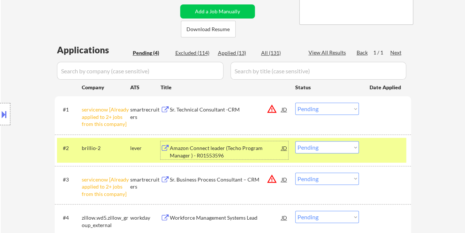
click at [244, 147] on div "Amazon Connect leader (Techo Program Manager ) - R01553596" at bounding box center [226, 151] width 112 height 14
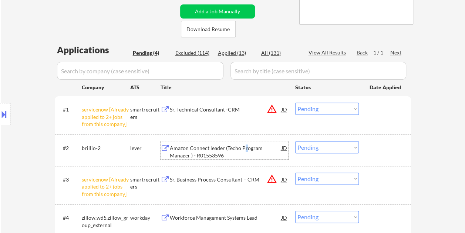
click at [4, 118] on button at bounding box center [4, 114] width 8 height 12
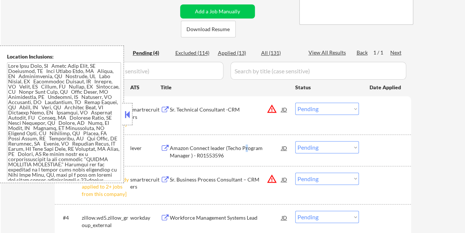
scroll to position [0, 0]
click at [127, 115] on button at bounding box center [127, 114] width 8 height 11
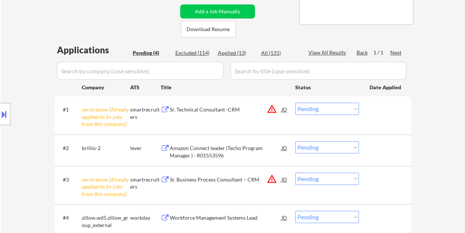
drag, startPoint x: 366, startPoint y: 147, endPoint x: 355, endPoint y: 145, distance: 11.4
click at [366, 147] on div "#2 brillio-2 lever Amazon Connect leader (Techo Program Manager ) - R01553596 J…" at bounding box center [231, 150] width 349 height 24
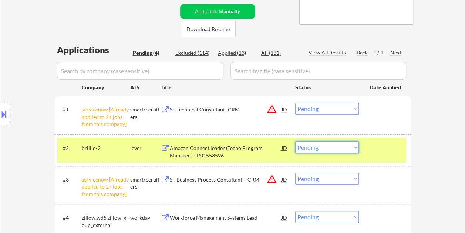
click at [354, 144] on select "Choose an option... Pending Applied Excluded (Questions) Excluded (Expired) Exc…" at bounding box center [327, 147] width 64 height 12
click at [295, 141] on select "Choose an option... Pending Applied Excluded (Questions) Excluded (Expired) Exc…" at bounding box center [327, 147] width 64 height 12
select select ""pending""
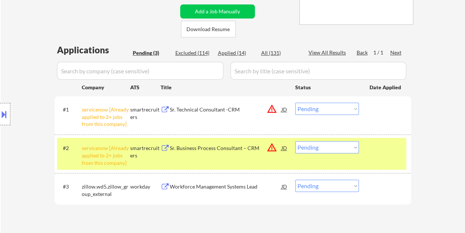
click at [369, 149] on div at bounding box center [385, 147] width 33 height 13
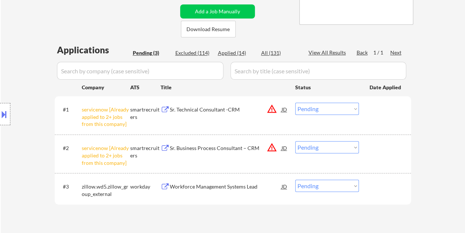
click at [371, 123] on div "#1 servicenow [Already applied to 2+ jobs from this company] smartrecruiters Sr…" at bounding box center [231, 115] width 349 height 32
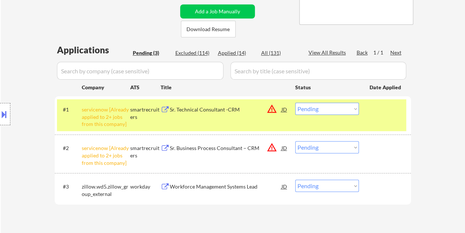
drag, startPoint x: 375, startPoint y: 118, endPoint x: 376, endPoint y: 151, distance: 32.6
click at [375, 119] on div "#1 servicenow [Already applied to 2+ jobs from this company] smartrecruiters Sr…" at bounding box center [231, 115] width 349 height 32
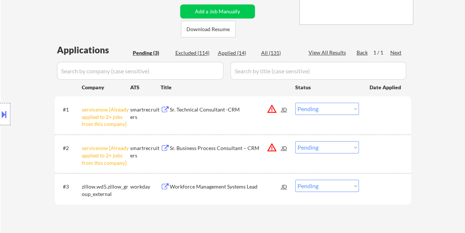
click at [377, 155] on div "#2 servicenow [Already applied to 2+ jobs from this company] smartrecruiters Sr…" at bounding box center [231, 154] width 349 height 32
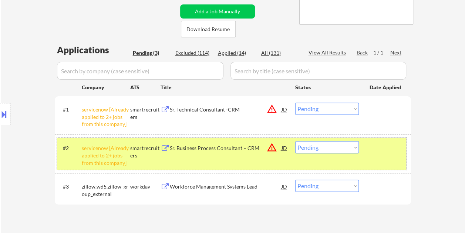
click at [363, 158] on div "#2 servicenow [Already applied to 2+ jobs from this company] smartrecruiters Sr…" at bounding box center [231, 154] width 349 height 32
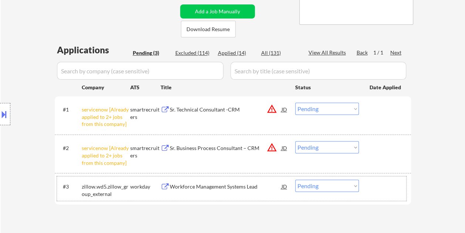
click at [373, 188] on div at bounding box center [385, 185] width 33 height 13
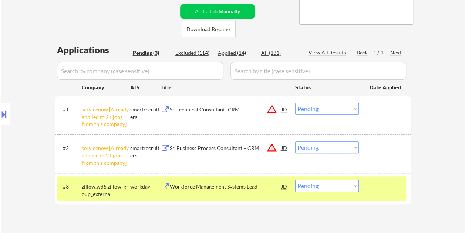
click at [373, 188] on div at bounding box center [385, 185] width 33 height 13
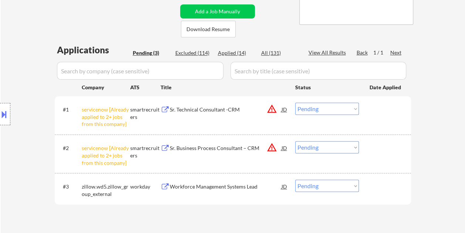
click at [374, 168] on div "#2 servicenow [Already applied to 2+ jobs from this company] smartrecruiters Sr…" at bounding box center [231, 154] width 349 height 32
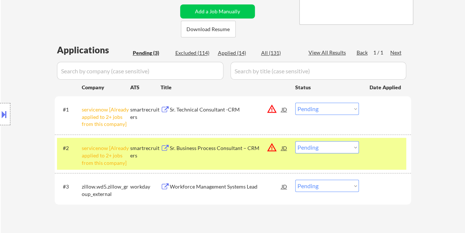
click at [368, 112] on div "#1 servicenow [Already applied to 2+ jobs from this company] smartrecruiters Sr…" at bounding box center [231, 115] width 349 height 32
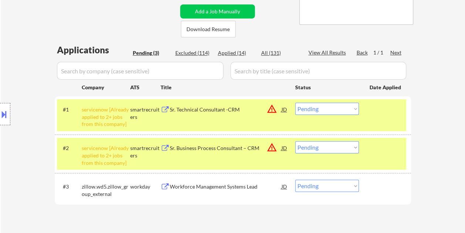
click at [374, 126] on div "#1 servicenow [Already applied to 2+ jobs from this company] smartrecruiters Sr…" at bounding box center [231, 115] width 349 height 32
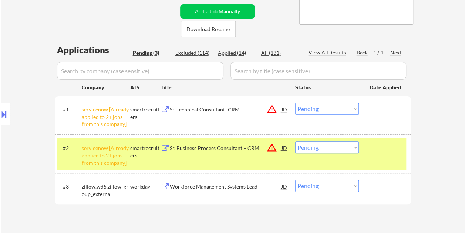
click at [374, 149] on div at bounding box center [385, 147] width 33 height 13
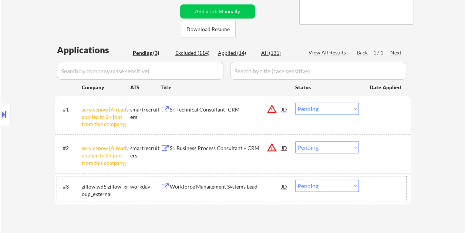
click at [381, 183] on div at bounding box center [385, 185] width 33 height 13
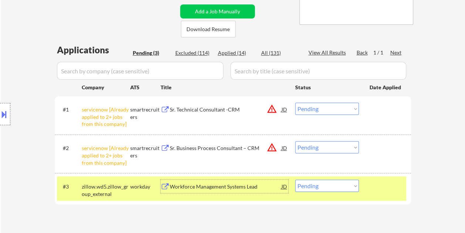
click at [235, 190] on div "Workforce Management Systems Lead" at bounding box center [226, 186] width 112 height 7
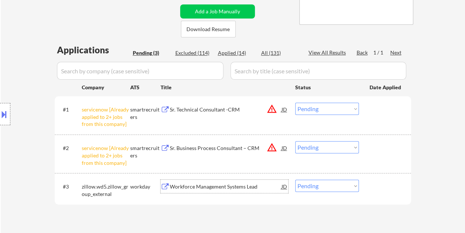
click at [353, 189] on select "Choose an option... Pending Applied Excluded (Questions) Excluded (Expired) Exc…" at bounding box center [327, 185] width 64 height 12
select select ""applied""
click at [295, 179] on select "Choose an option... Pending Applied Excluded (Questions) Excluded (Expired) Exc…" at bounding box center [327, 185] width 64 height 12
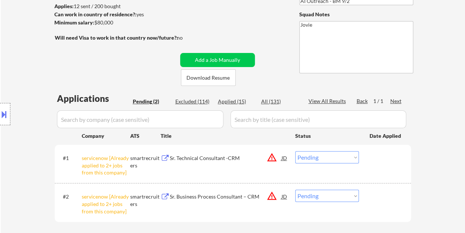
scroll to position [111, 0]
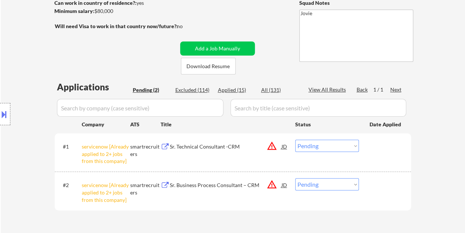
click at [452, 169] on div "← Return to /applysquad Mailslurp Inbox Job Search Builder Alex Hodgkinson User…" at bounding box center [233, 81] width 464 height 324
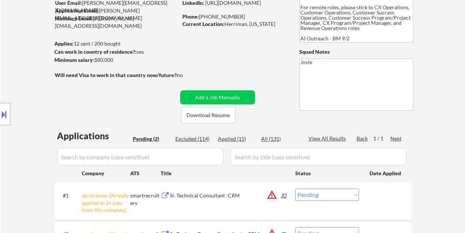
scroll to position [74, 0]
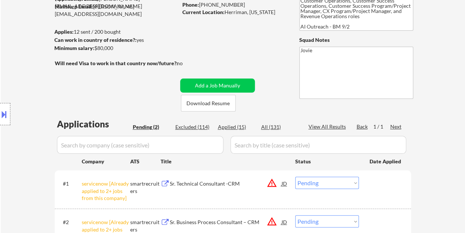
click at [202, 125] on div "Excluded (114)" at bounding box center [193, 126] width 37 height 7
select select ""excluded__bad_match_""
select select ""excluded__expired_""
select select ""excluded__bad_match_""
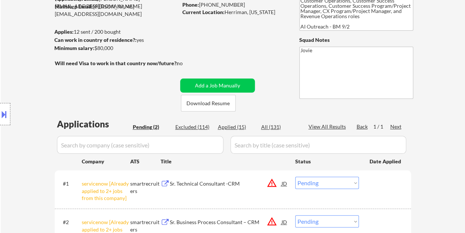
select select ""excluded__expired_""
select select ""excluded__bad_match_""
select select ""excluded__expired_""
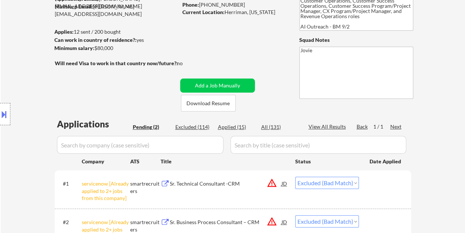
select select ""excluded__expired_""
select select ""excluded__bad_match_""
select select ""excluded__expired_""
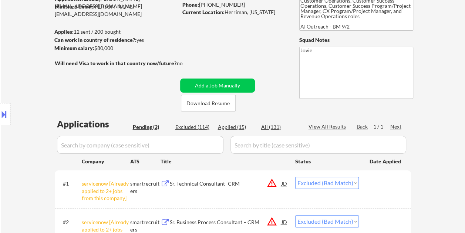
select select ""excluded__bad_match_""
select select ""excluded__expired_""
select select ""excluded__other_""
select select ""excluded__bad_match_""
select select ""excluded__expired_""
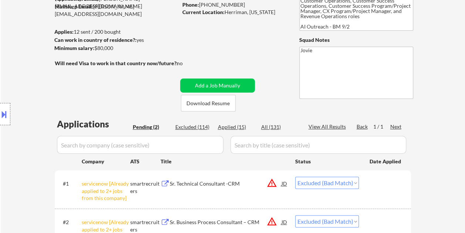
select select ""excluded__other_""
select select ""excluded__expired_""
select select ""excluded__bad_match_""
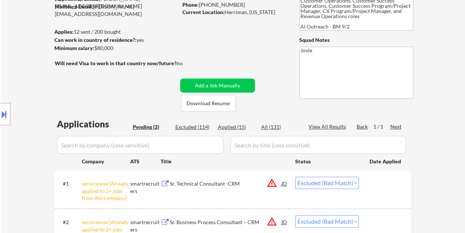
select select ""excluded__bad_match_""
select select ""excluded__expired_""
select select ""excluded__bad_match_""
select select ""excluded__other_""
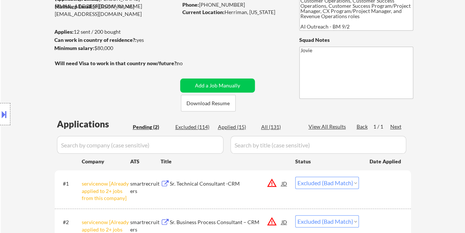
select select ""excluded__bad_match_""
select select ""excluded__expired_""
select select ""excluded__bad_match_""
select select ""excluded__expired_""
select select ""excluded""
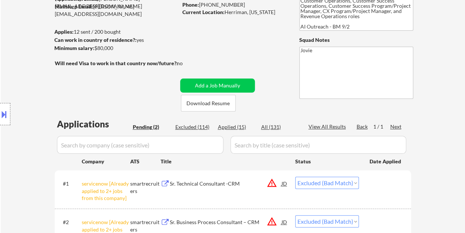
select select ""excluded__bad_match_""
select select ""excluded__expired_""
select select ""excluded__bad_match_""
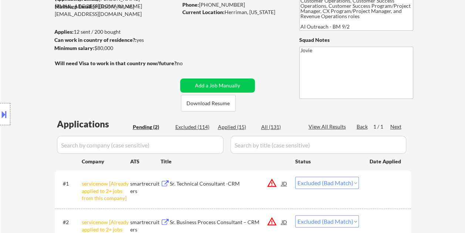
select select ""excluded__bad_match_""
select select ""excluded__expired_""
select select ""excluded__bad_match_""
select select ""excluded__expired_""
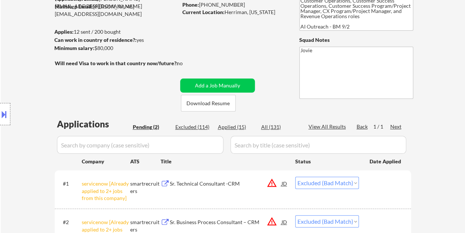
select select ""excluded__expired_""
select select ""excluded__bad_match_""
select select ""excluded__location_""
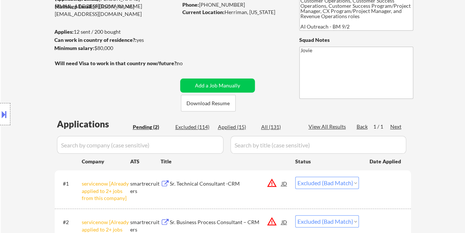
select select ""excluded__location_""
select select ""excluded__bad_match_""
select select ""excluded__expired_""
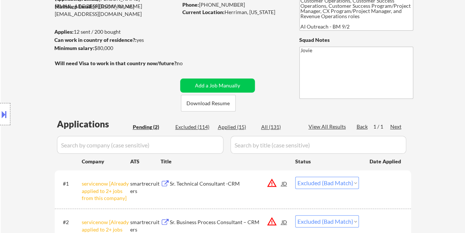
select select ""excluded__expired_""
select select ""excluded__bad_match_""
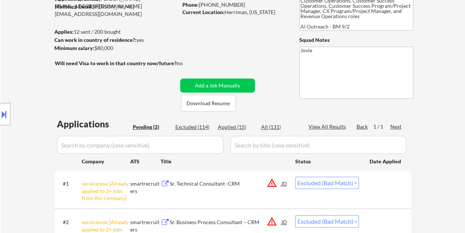
select select ""excluded__bad_match_""
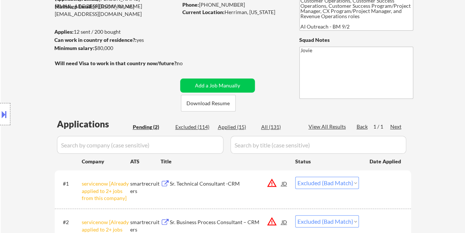
select select ""excluded__bad_match_""
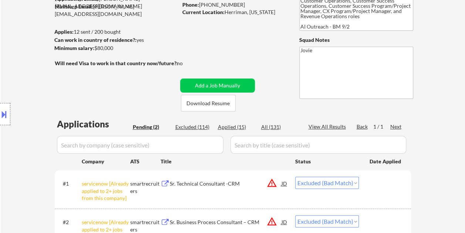
select select ""excluded__expired_""
select select ""excluded""
select select ""excluded__expired_""
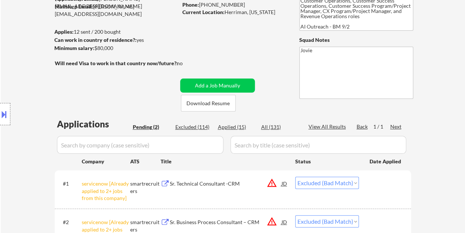
select select ""excluded__expired_""
select select ""excluded__bad_match_""
select select ""excluded""
select select ""excluded__bad_match_""
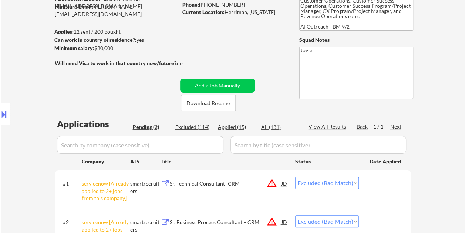
select select ""excluded__expired_""
select select ""excluded__bad_match_""
select select ""excluded__expired_""
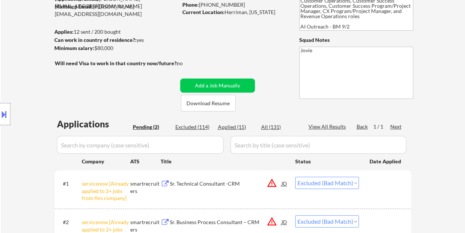
select select ""excluded""
select select ""excluded__bad_match_""
select select ""excluded__expired_""
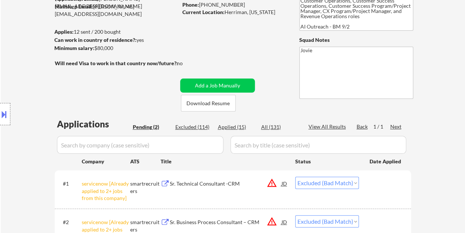
select select ""excluded__bad_match_""
select select ""excluded__expired_""
select select ""excluded""
select select ""excluded__bad_match_""
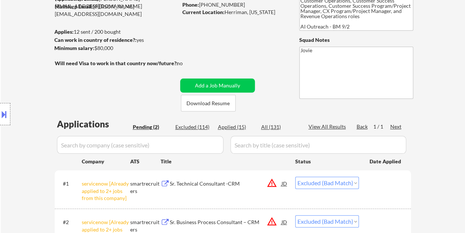
select select ""excluded__bad_match_""
select select ""excluded__expired_""
select select ""excluded__bad_match_""
select select ""excluded""
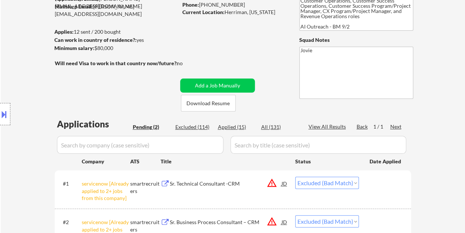
select select ""excluded__expired_""
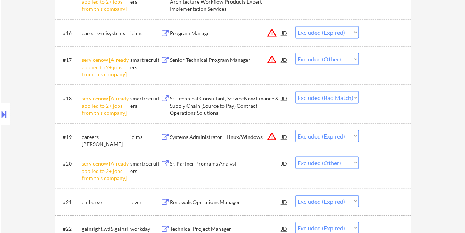
scroll to position [703, 0]
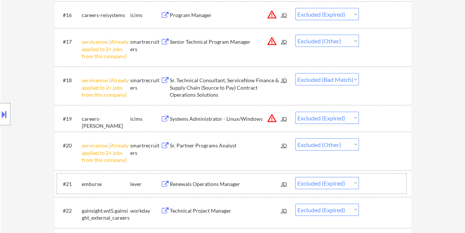
click at [374, 182] on div at bounding box center [385, 183] width 33 height 13
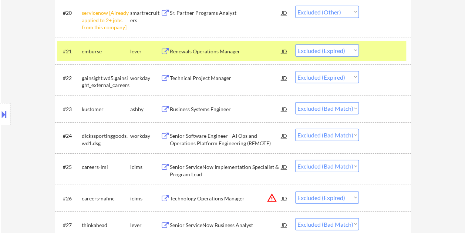
scroll to position [851, 0]
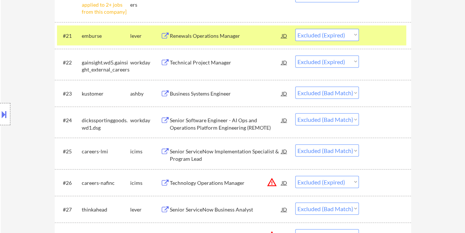
click at [375, 89] on div at bounding box center [385, 93] width 33 height 13
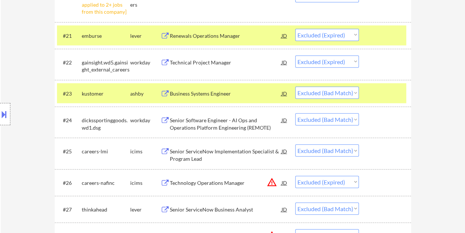
click at [370, 31] on div at bounding box center [385, 35] width 33 height 13
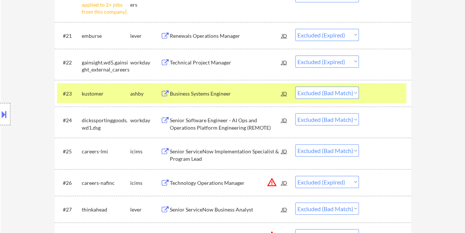
click at [186, 94] on div "Business Systems Engineer" at bounding box center [226, 93] width 112 height 7
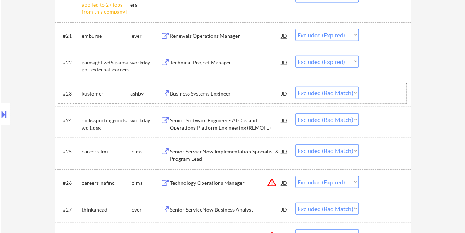
click at [376, 99] on div at bounding box center [385, 93] width 33 height 13
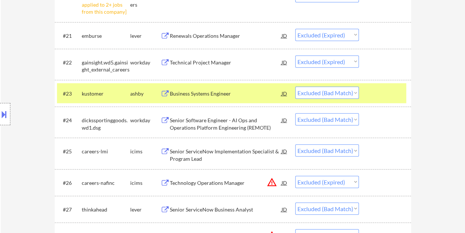
click at [356, 92] on select "Choose an option... Pending Applied Excluded (Questions) Excluded (Expired) Exc…" at bounding box center [327, 93] width 64 height 12
click at [295, 87] on select "Choose an option... Pending Applied Excluded (Questions) Excluded (Expired) Exc…" at bounding box center [327, 93] width 64 height 12
select select ""excluded__bad_match_""
select select ""excluded__expired_""
select select ""excluded__bad_match_""
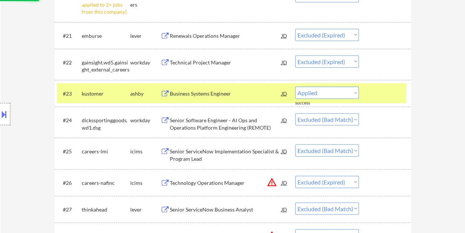
select select ""excluded__other_""
select select ""excluded__bad_match_""
select select ""excluded__expired_""
select select ""excluded__bad_match_""
select select ""excluded__expired_""
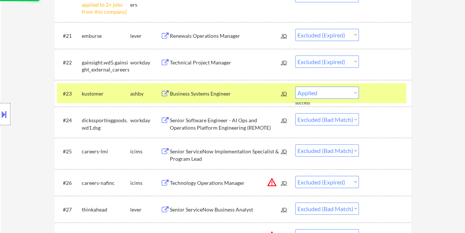
select select ""excluded""
select select ""excluded__bad_match_""
select select ""excluded__expired_""
select select ""excluded__bad_match_""
select select ""excluded__expired_""
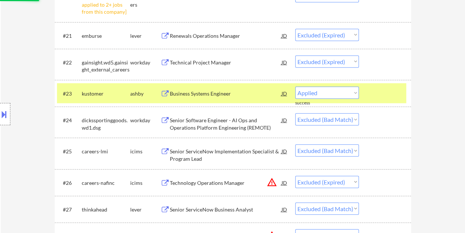
select select ""excluded__bad_match_""
select select ""excluded__expired_""
select select ""excluded__bad_match_""
select select ""excluded__location_""
select select ""excluded__bad_match_""
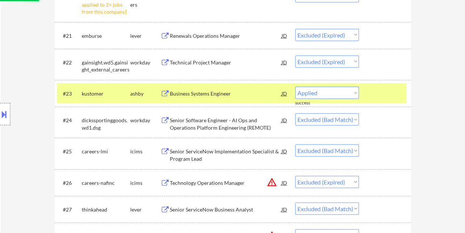
select select ""excluded__expired_""
select select ""excluded__bad_match_""
select select ""excluded__expired_""
select select ""excluded""
select select ""excluded__expired_""
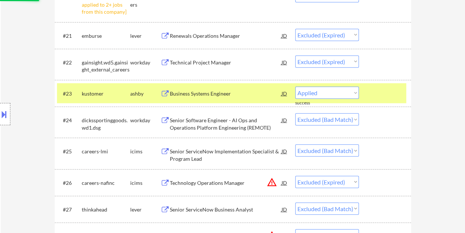
select select ""excluded__bad_match_""
select select ""excluded""
select select ""excluded__bad_match_""
select select ""excluded__expired_""
select select ""excluded__bad_match_""
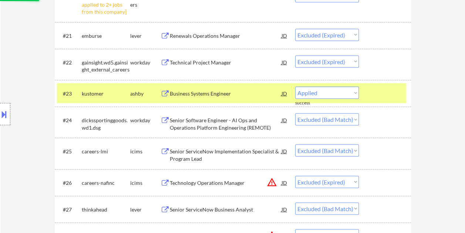
select select ""excluded__expired_""
select select ""excluded""
select select ""excluded__bad_match_""
select select ""excluded__expired_""
select select ""excluded__bad_match_""
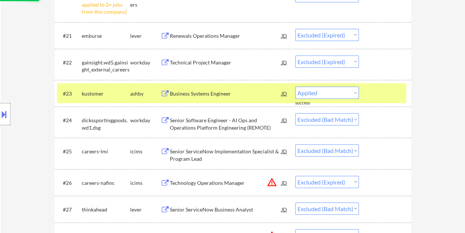
select select ""excluded__expired_""
select select ""excluded""
select select ""excluded__bad_match_""
select select ""excluded__expired_""
select select ""excluded__bad_match_""
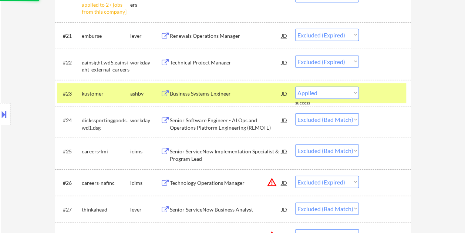
select select ""excluded""
select select ""excluded__expired_""
select select ""excluded__bad_match_""
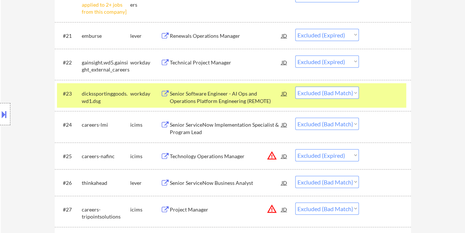
click at [373, 90] on div at bounding box center [385, 93] width 33 height 13
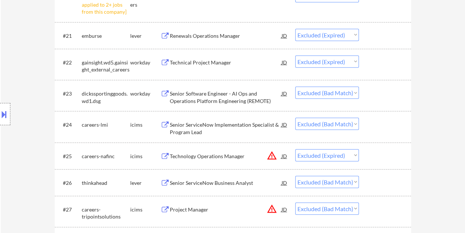
click at [381, 93] on div at bounding box center [385, 93] width 33 height 13
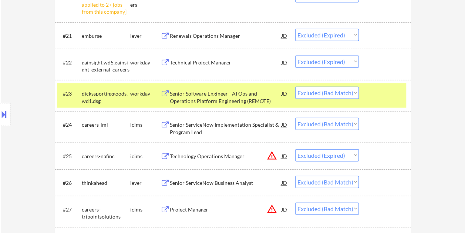
click at [370, 95] on div at bounding box center [385, 93] width 33 height 13
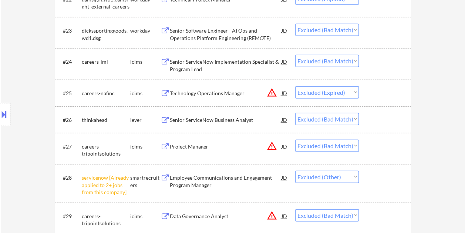
scroll to position [925, 0]
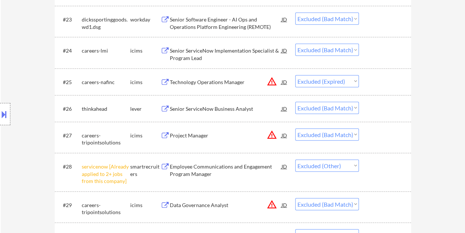
click at [382, 106] on div at bounding box center [385, 108] width 33 height 13
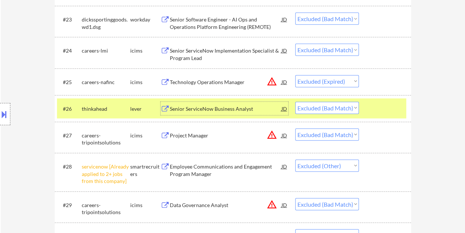
click at [245, 107] on div "Senior ServiceNow Business Analyst" at bounding box center [226, 108] width 112 height 7
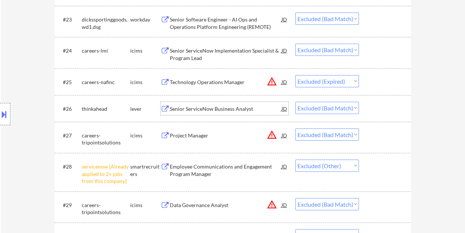
click at [379, 113] on div at bounding box center [385, 108] width 33 height 13
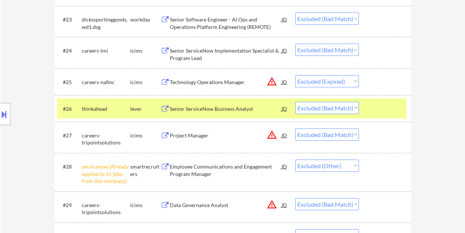
click at [223, 113] on div "Senior ServiceNow Business Analyst" at bounding box center [226, 108] width 112 height 13
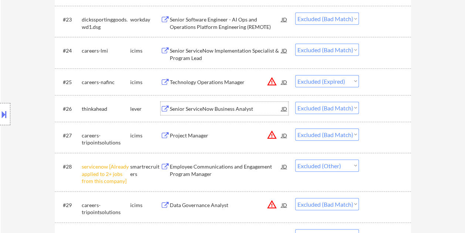
click at [393, 110] on div at bounding box center [385, 108] width 33 height 13
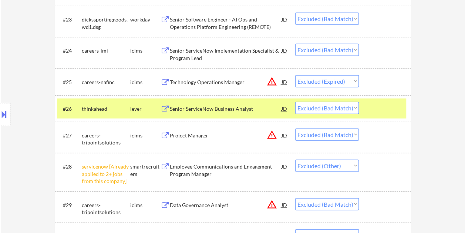
click at [5, 111] on button at bounding box center [4, 114] width 8 height 12
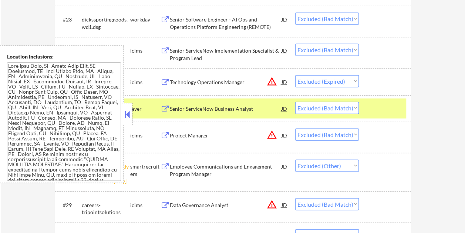
scroll to position [39, 0]
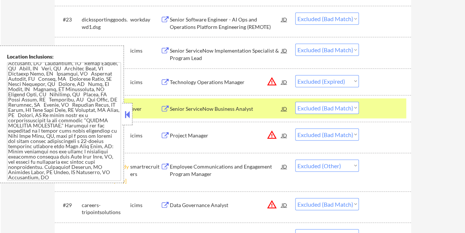
click at [354, 108] on select "Choose an option... Pending Applied Excluded (Questions) Excluded (Expired) Exc…" at bounding box center [327, 108] width 64 height 12
click at [295, 102] on select "Choose an option... Pending Applied Excluded (Questions) Excluded (Expired) Exc…" at bounding box center [327, 108] width 64 height 12
click at [130, 115] on button at bounding box center [127, 114] width 8 height 11
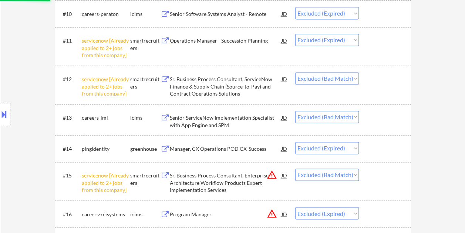
select select ""excluded__bad_match_""
select select ""excluded__other_""
select select ""excluded__bad_match_""
select select ""excluded__expired_""
select select ""excluded__bad_match_""
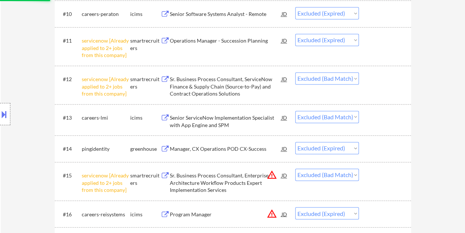
select select ""excluded__expired_""
select select ""excluded""
select select ""excluded__bad_match_""
select select ""excluded__expired_""
select select ""excluded__bad_match_""
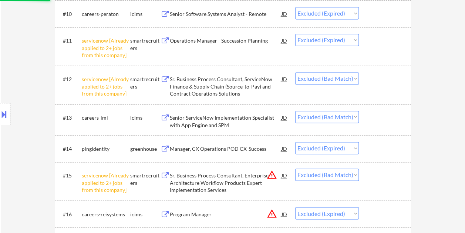
select select ""excluded__expired_""
select select ""excluded__bad_match_""
select select ""excluded__expired_""
select select ""excluded__bad_match_""
select select ""excluded__location_""
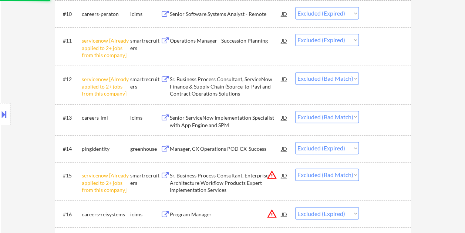
select select ""excluded__bad_match_""
select select ""excluded__expired_""
select select ""excluded__bad_match_""
select select ""excluded__expired_""
select select ""excluded""
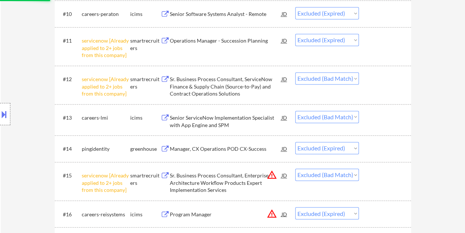
select select ""excluded__expired_""
select select ""excluded__bad_match_""
select select ""excluded""
select select ""excluded__bad_match_""
select select ""excluded__expired_""
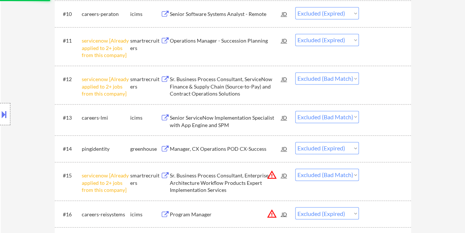
select select ""excluded__bad_match_""
select select ""excluded__expired_""
select select ""excluded""
select select ""excluded__bad_match_""
select select ""excluded__expired_""
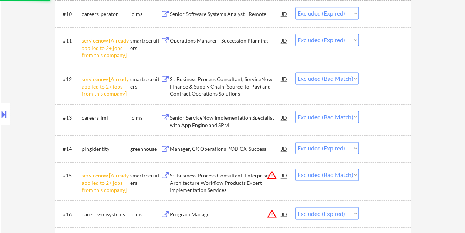
select select ""excluded__bad_match_""
select select ""excluded__expired_""
select select ""excluded""
select select ""excluded__bad_match_""
select select ""excluded__expired_""
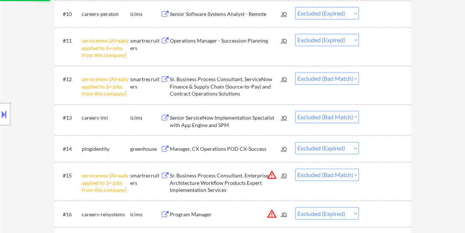
select select ""excluded__bad_match_""
select select ""excluded""
select select ""excluded__expired_""
select select ""excluded__bad_match_""
select select ""excluded__expired_""
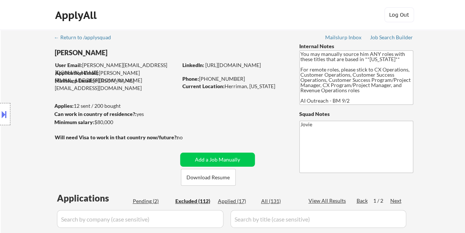
scroll to position [37, 0]
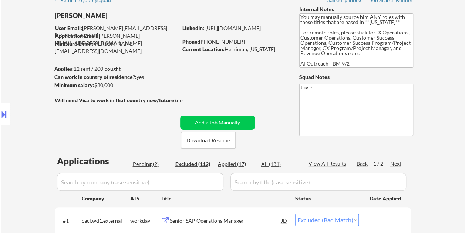
click at [237, 164] on div "Applied (17)" at bounding box center [236, 163] width 37 height 7
select select ""applied""
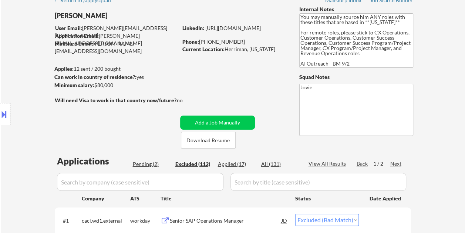
select select ""applied""
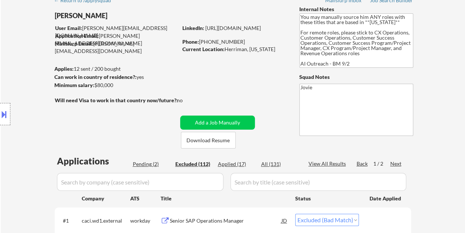
select select ""applied""
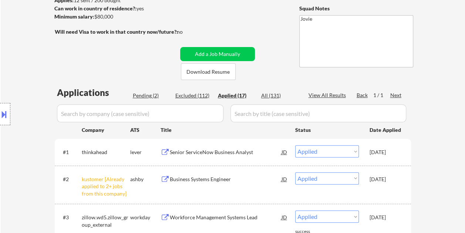
scroll to position [111, 0]
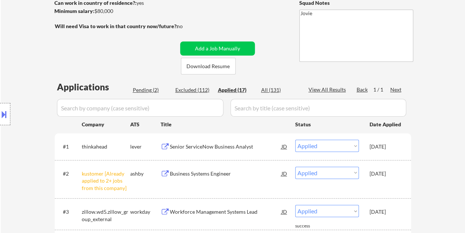
click at [132, 87] on div "Location Inclusions:" at bounding box center [66, 113] width 132 height 137
click at [152, 91] on div "Pending (2)" at bounding box center [151, 89] width 37 height 7
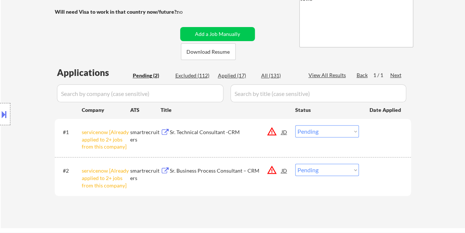
scroll to position [148, 0]
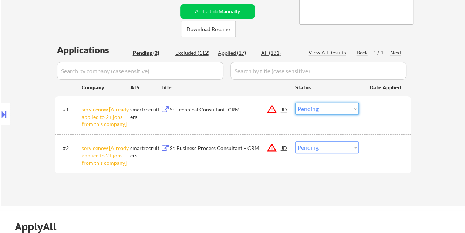
click at [354, 108] on select "Choose an option... Pending Applied Excluded (Questions) Excluded (Expired) Exc…" at bounding box center [327, 108] width 64 height 12
click at [295, 102] on select "Choose an option... Pending Applied Excluded (Questions) Excluded (Expired) Exc…" at bounding box center [327, 108] width 64 height 12
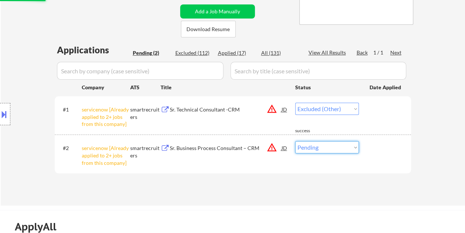
click at [355, 146] on select "Choose an option... Pending Applied Excluded (Questions) Excluded (Expired) Exc…" at bounding box center [327, 147] width 64 height 12
click at [295, 141] on select "Choose an option... Pending Applied Excluded (Questions) Excluded (Expired) Exc…" at bounding box center [327, 147] width 64 height 12
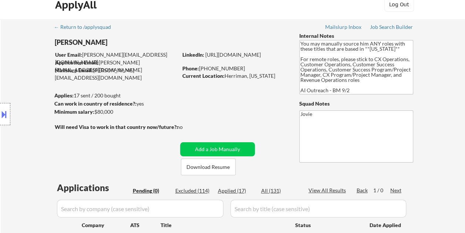
scroll to position [0, 0]
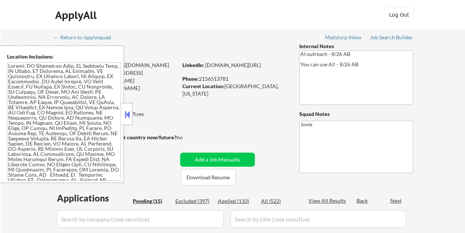
select select ""pending""
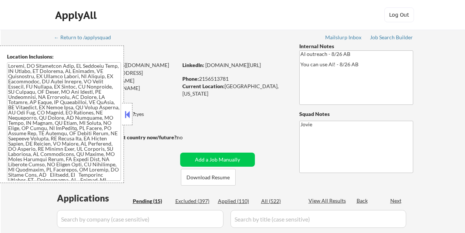
select select ""pending""
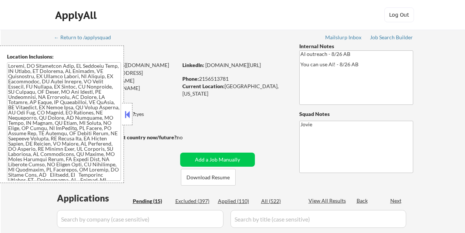
select select ""pending""
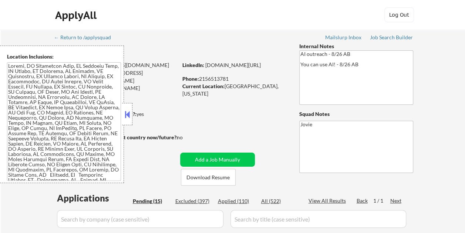
click at [127, 109] on button at bounding box center [127, 114] width 8 height 11
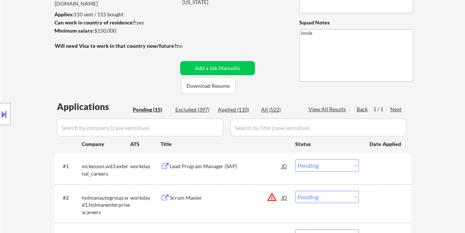
scroll to position [74, 0]
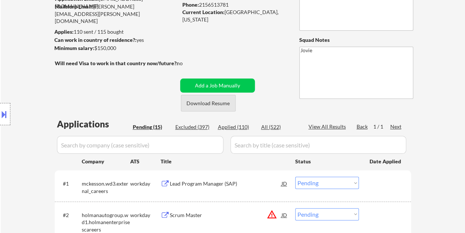
click at [216, 103] on button "Download Resume" at bounding box center [208, 103] width 55 height 17
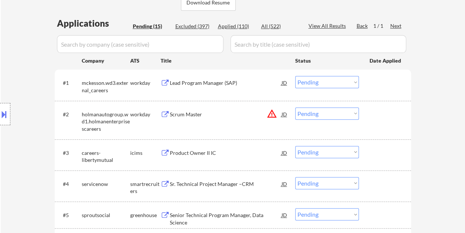
scroll to position [185, 0]
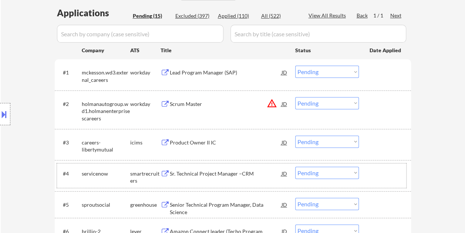
click at [381, 174] on div at bounding box center [385, 172] width 33 height 13
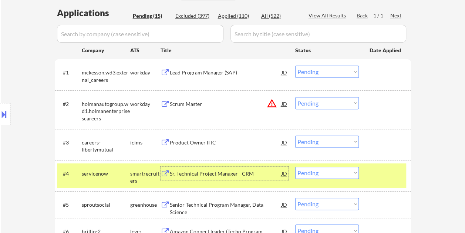
click at [227, 172] on div "Sr. Technical Project Manager –CRM" at bounding box center [226, 173] width 112 height 7
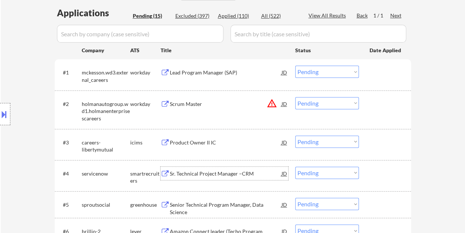
click at [4, 113] on button at bounding box center [4, 114] width 8 height 12
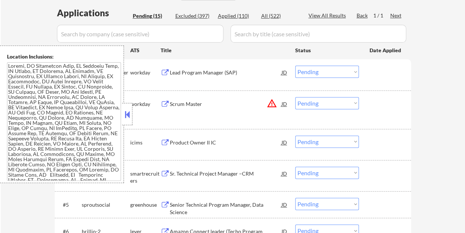
click at [128, 117] on button at bounding box center [127, 114] width 8 height 11
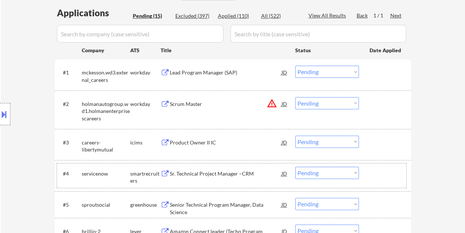
click at [374, 178] on div at bounding box center [385, 172] width 33 height 13
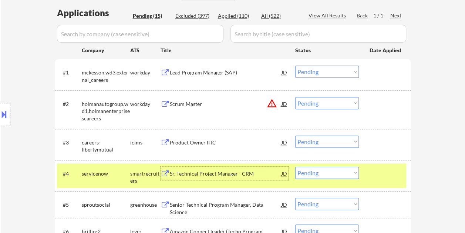
click at [240, 173] on div "Sr. Technical Project Manager –CRM" at bounding box center [226, 173] width 112 height 7
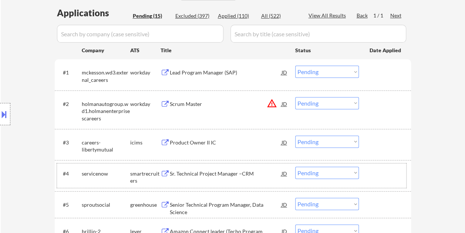
click at [373, 173] on div at bounding box center [385, 172] width 33 height 13
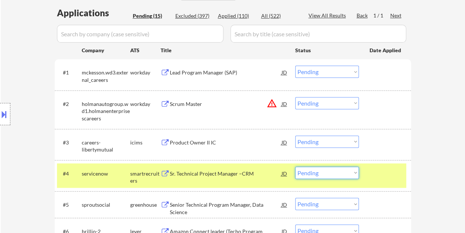
click at [353, 175] on select "Choose an option... Pending Applied Excluded (Questions) Excluded (Expired) Exc…" at bounding box center [327, 172] width 64 height 12
click at [295, 166] on select "Choose an option... Pending Applied Excluded (Questions) Excluded (Expired) Exc…" at bounding box center [327, 172] width 64 height 12
select select ""pending""
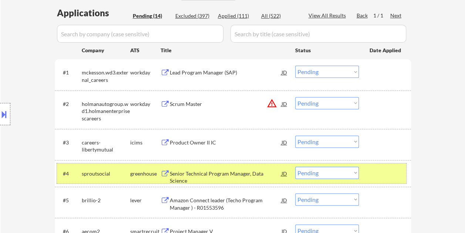
click at [389, 176] on div at bounding box center [385, 172] width 33 height 13
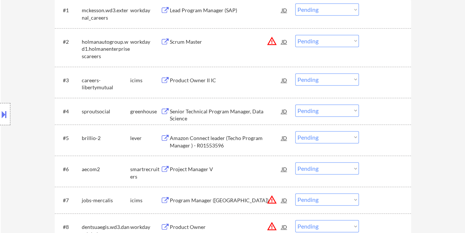
scroll to position [259, 0]
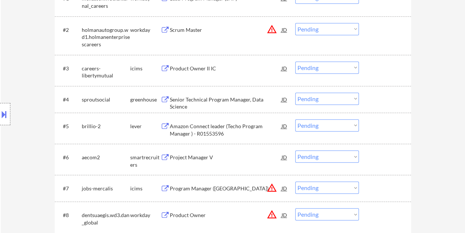
click at [379, 129] on div at bounding box center [385, 125] width 33 height 13
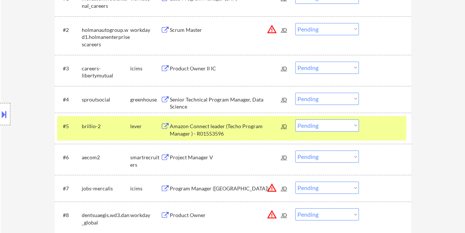
click at [253, 131] on div "Amazon Connect leader (Techo Program Manager ) - R01553596" at bounding box center [226, 129] width 112 height 14
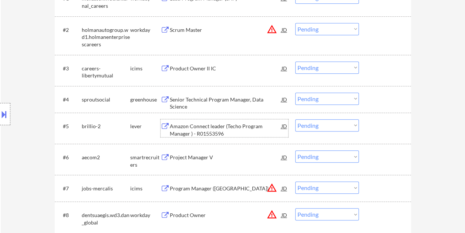
click at [375, 129] on div at bounding box center [385, 125] width 33 height 13
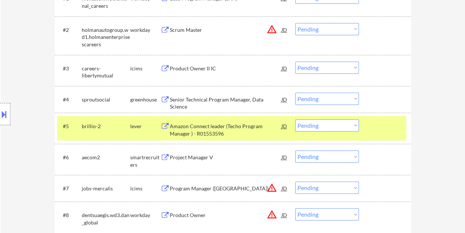
click at [354, 125] on select "Choose an option... Pending Applied Excluded (Questions) Excluded (Expired) Exc…" at bounding box center [327, 125] width 64 height 12
click at [295, 119] on select "Choose an option... Pending Applied Excluded (Questions) Excluded (Expired) Exc…" at bounding box center [327, 125] width 64 height 12
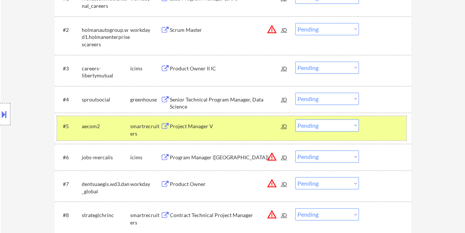
click at [386, 132] on div "#5 aecom2 smartrecruiters Project Manager V JD Choose an option... Pending Appl…" at bounding box center [231, 128] width 349 height 24
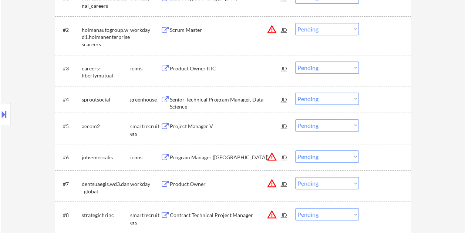
click at [376, 130] on div at bounding box center [385, 125] width 33 height 13
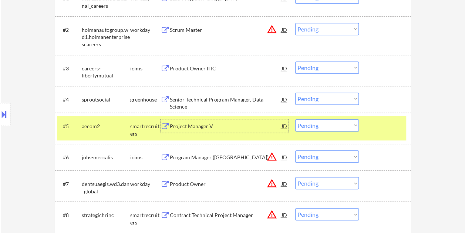
click at [231, 124] on div "Project Manager V" at bounding box center [226, 125] width 112 height 7
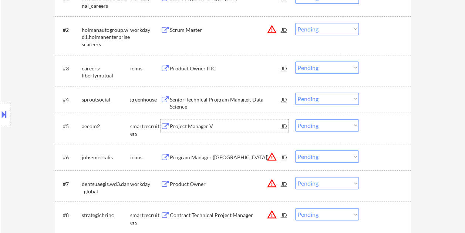
click at [371, 125] on div at bounding box center [385, 125] width 33 height 13
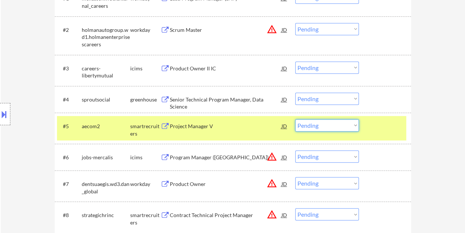
click at [355, 126] on select "Choose an option... Pending Applied Excluded (Questions) Excluded (Expired) Exc…" at bounding box center [327, 125] width 64 height 12
click at [295, 119] on select "Choose an option... Pending Applied Excluded (Questions) Excluded (Expired) Exc…" at bounding box center [327, 125] width 64 height 12
select select ""pending""
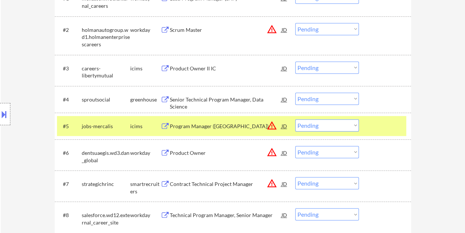
click at [392, 120] on div at bounding box center [385, 125] width 33 height 13
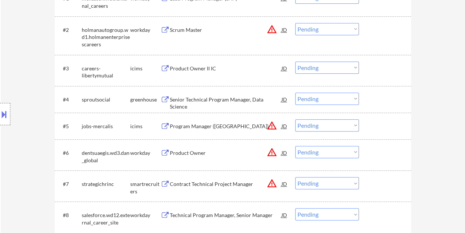
click at [368, 102] on div "#4 sproutsocial greenhouse Senior Technical Program Manager, Data Science JD Ch…" at bounding box center [231, 99] width 349 height 20
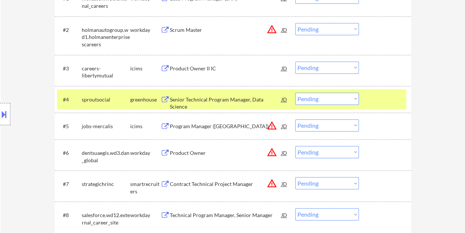
click at [237, 100] on div "Senior Technical Program Manager, Data Science" at bounding box center [226, 103] width 112 height 14
